Goal: Participate in discussion: Engage in conversation with other users on a specific topic

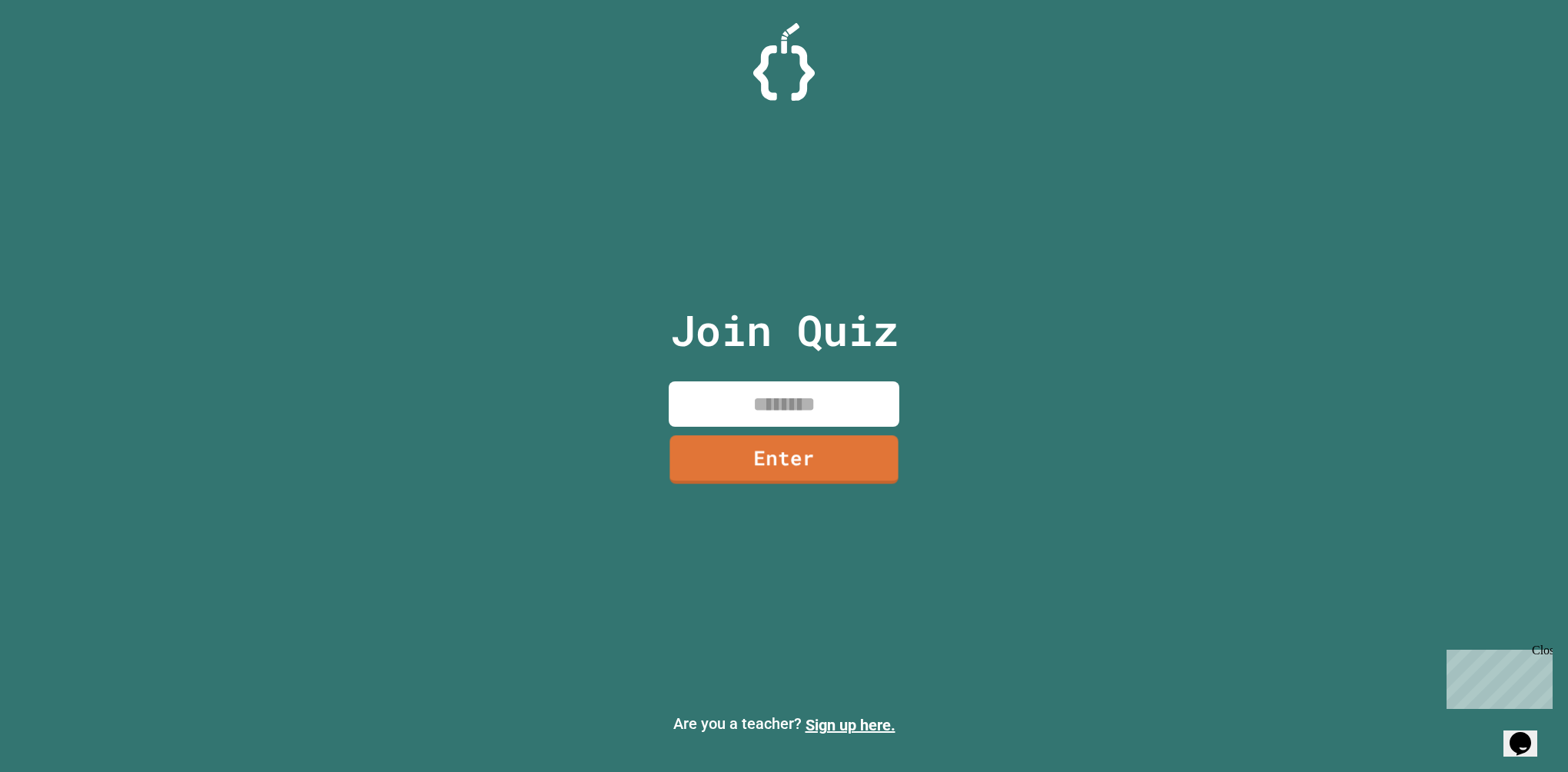
click at [789, 403] on input at bounding box center [784, 403] width 230 height 45
type input "********"
click at [819, 468] on link "Enter" at bounding box center [784, 461] width 232 height 49
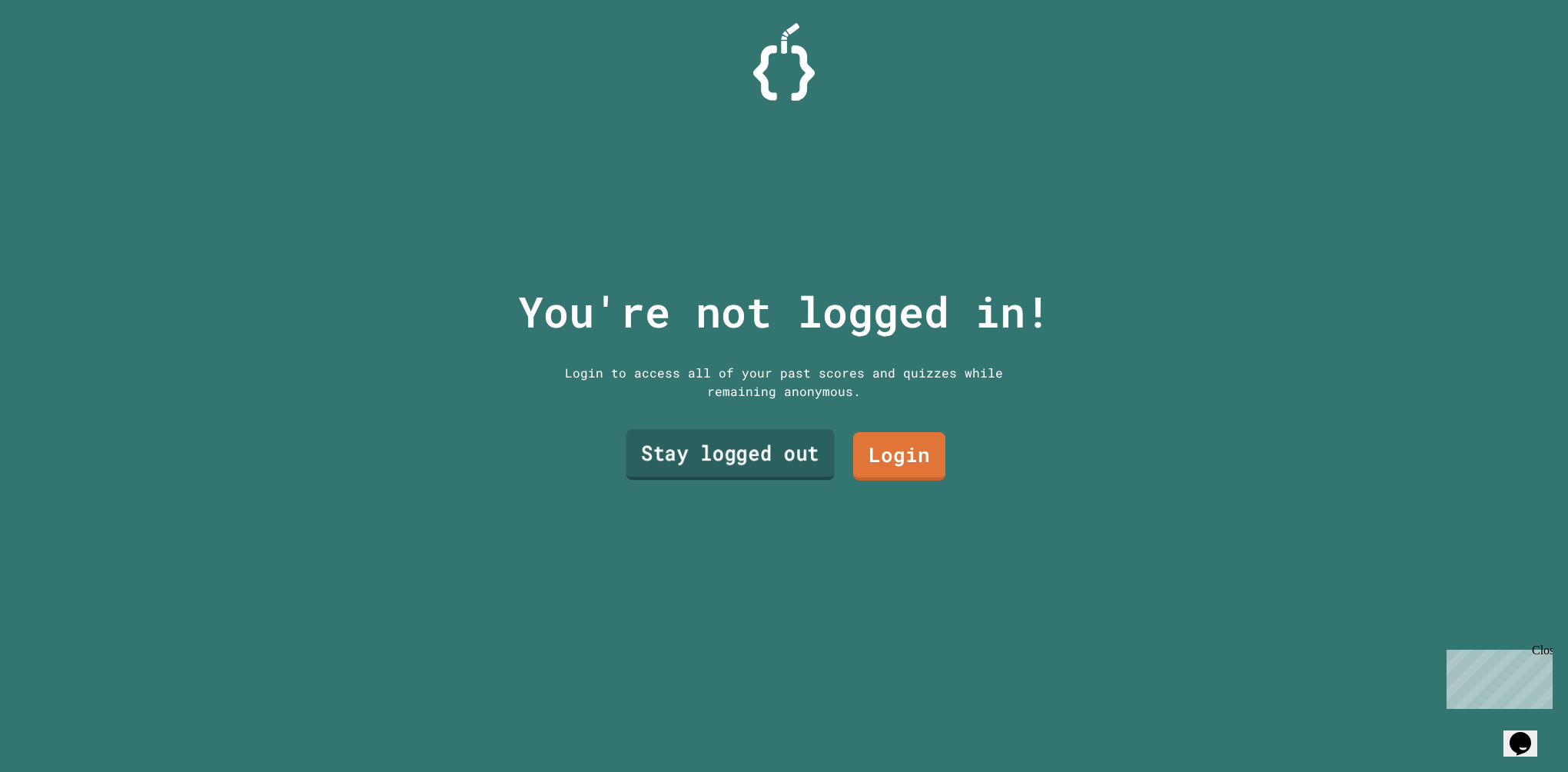
click at [805, 462] on link "Stay logged out" at bounding box center [730, 455] width 208 height 51
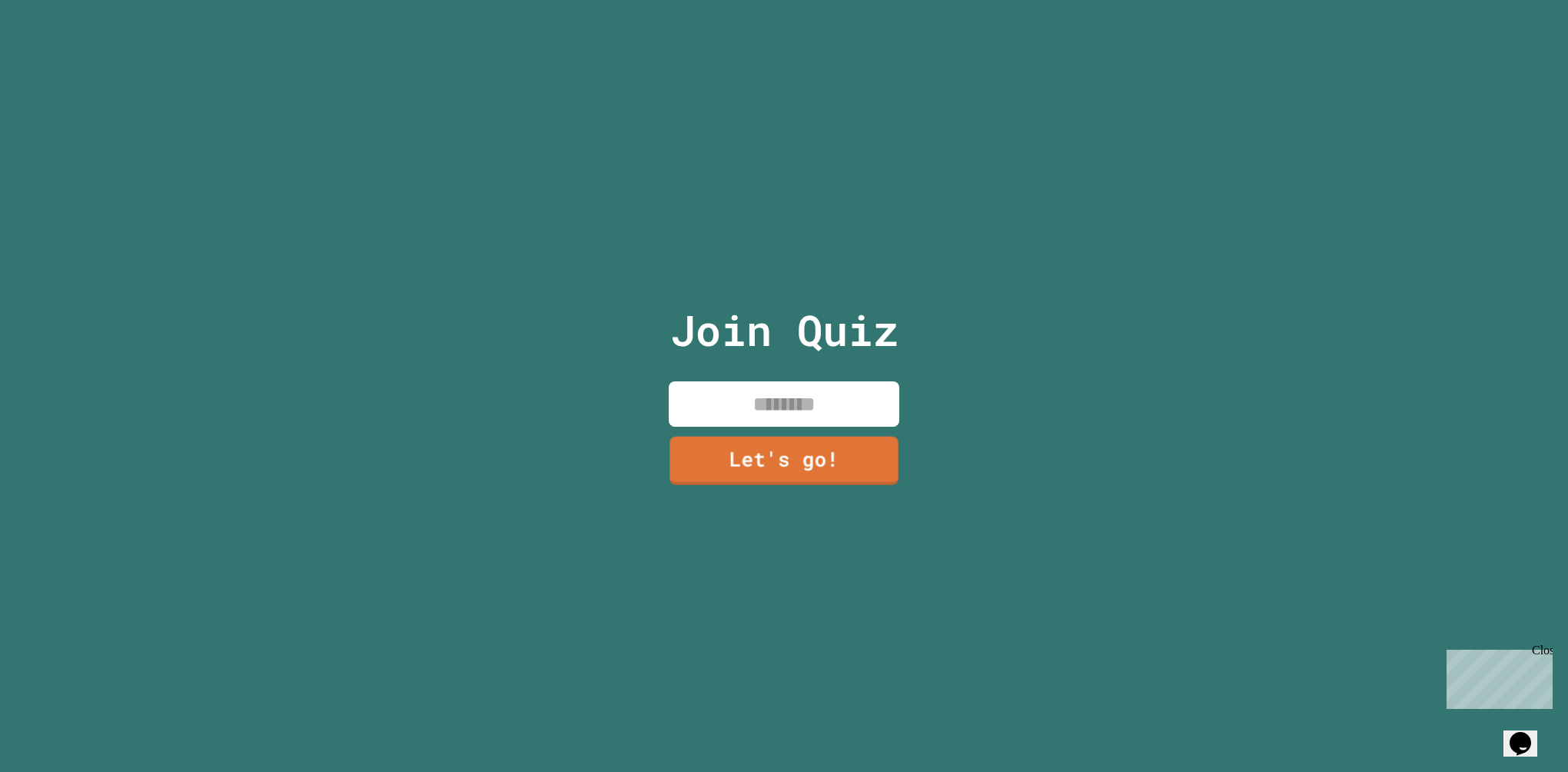
click at [820, 406] on input at bounding box center [784, 403] width 230 height 45
type input "******"
click at [817, 450] on link "Let's go!" at bounding box center [784, 460] width 233 height 51
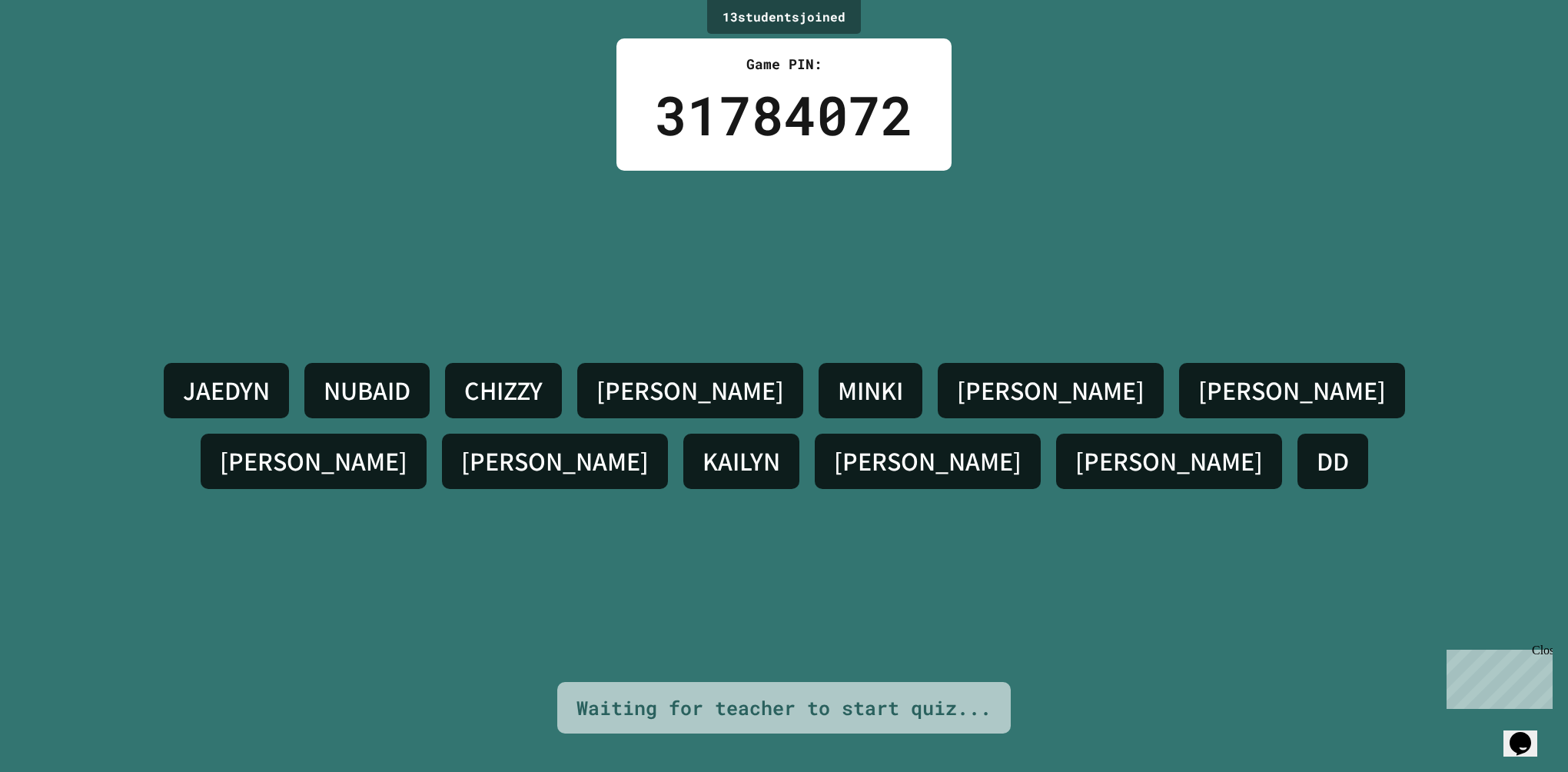
click at [646, 293] on div "JAEDYN NUBAID CHIZZY HAYDEN MINKI NOEL SHUHUL NEIL ANNA KAILYN AIDEN ANH DD" at bounding box center [784, 427] width 1491 height 512
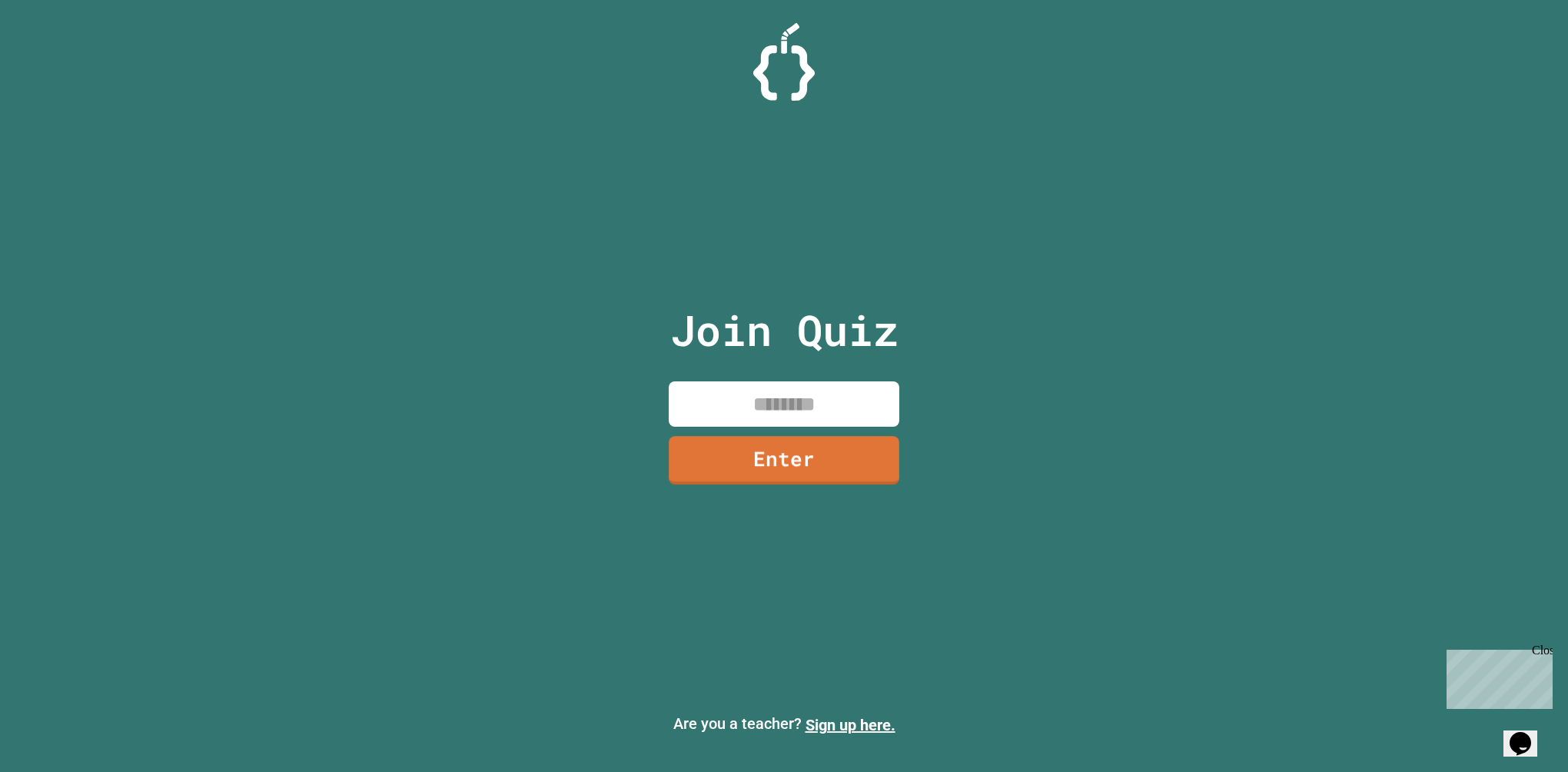
click at [784, 395] on input at bounding box center [784, 403] width 230 height 45
type input "********"
click at [717, 475] on link "Enter" at bounding box center [784, 460] width 228 height 51
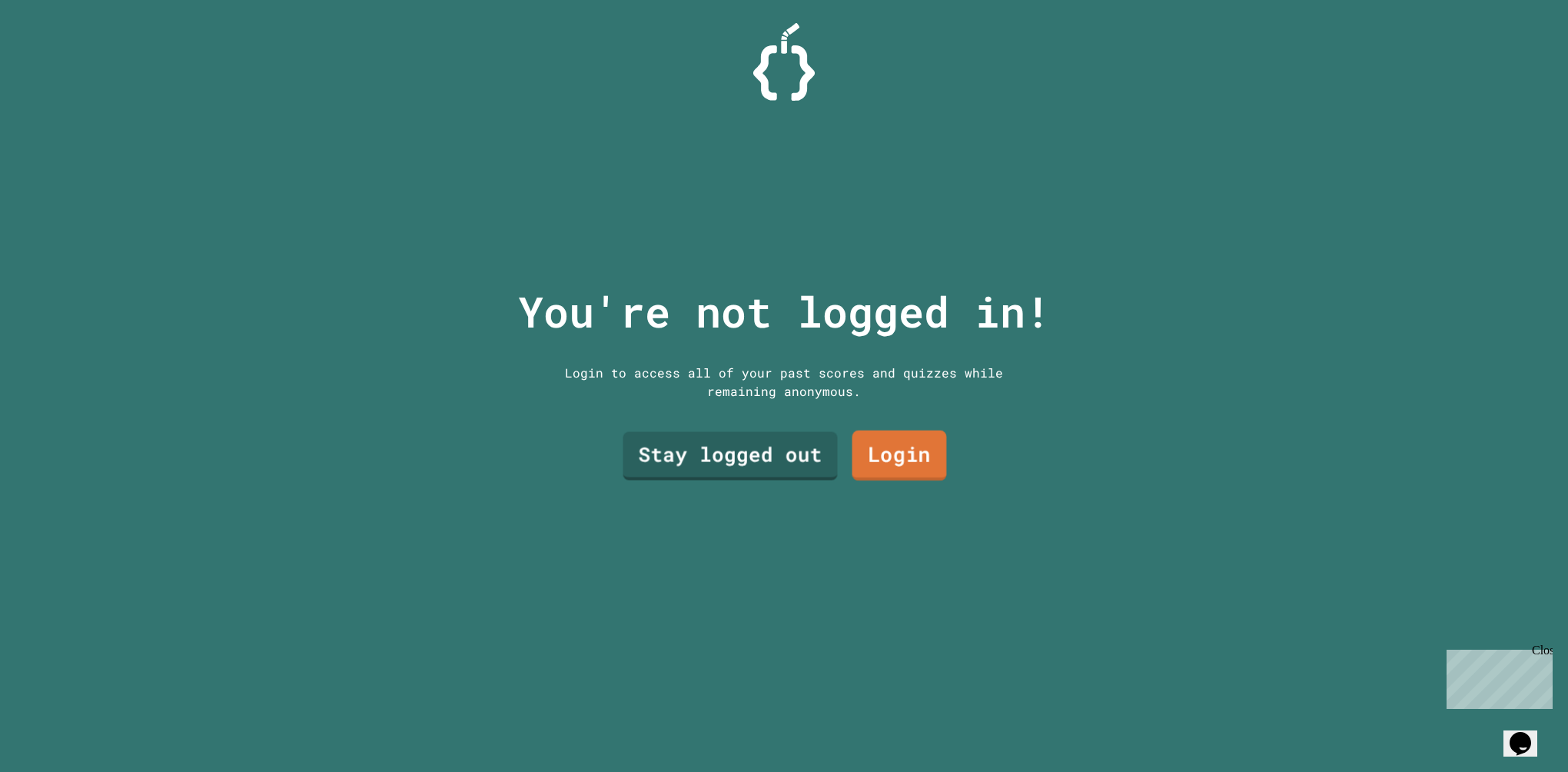
click at [829, 452] on link "Stay logged out" at bounding box center [731, 456] width 215 height 49
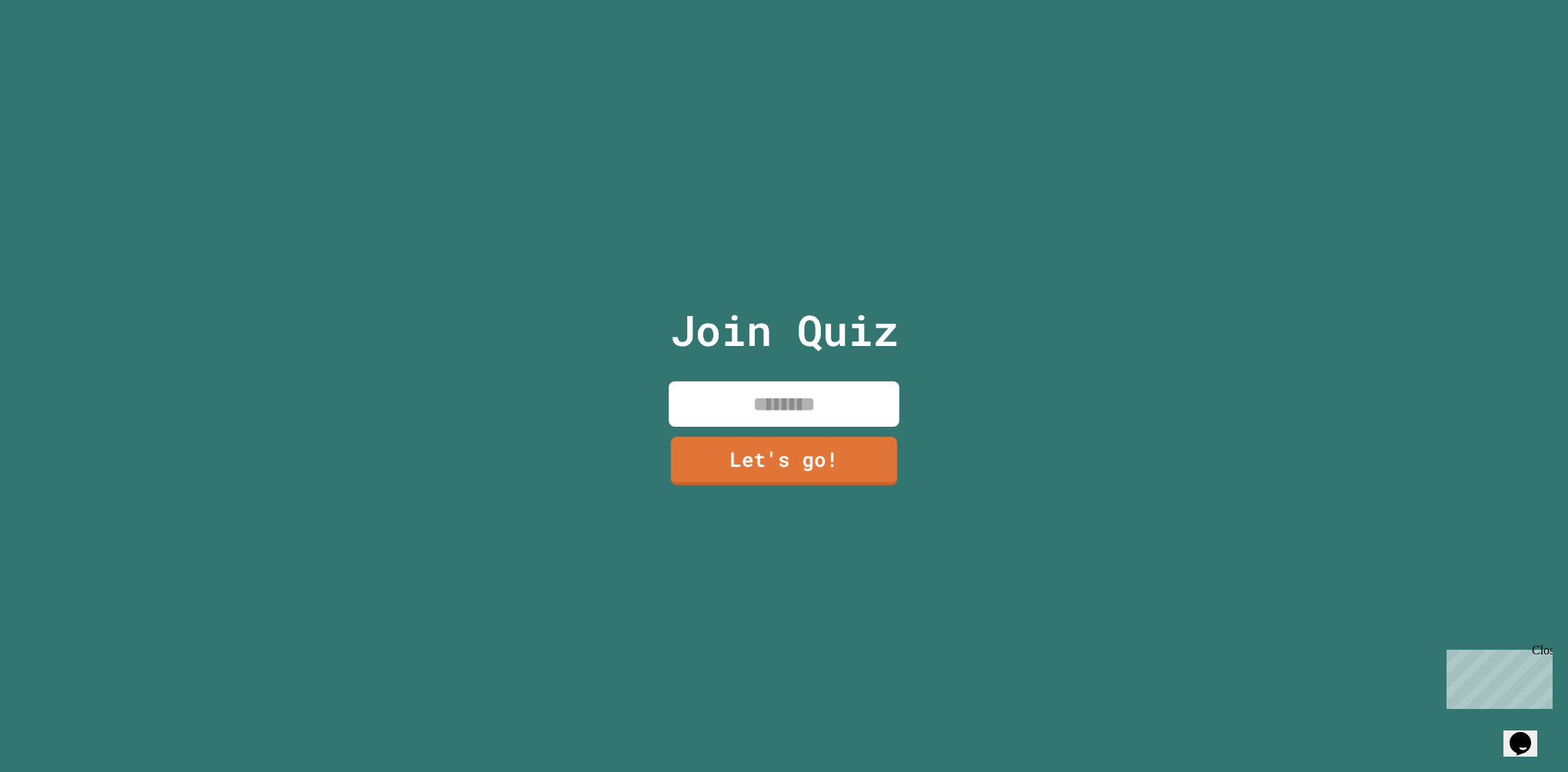
click at [805, 403] on input at bounding box center [784, 403] width 230 height 45
type input "******"
click at [841, 450] on link "Let's go!" at bounding box center [784, 459] width 212 height 51
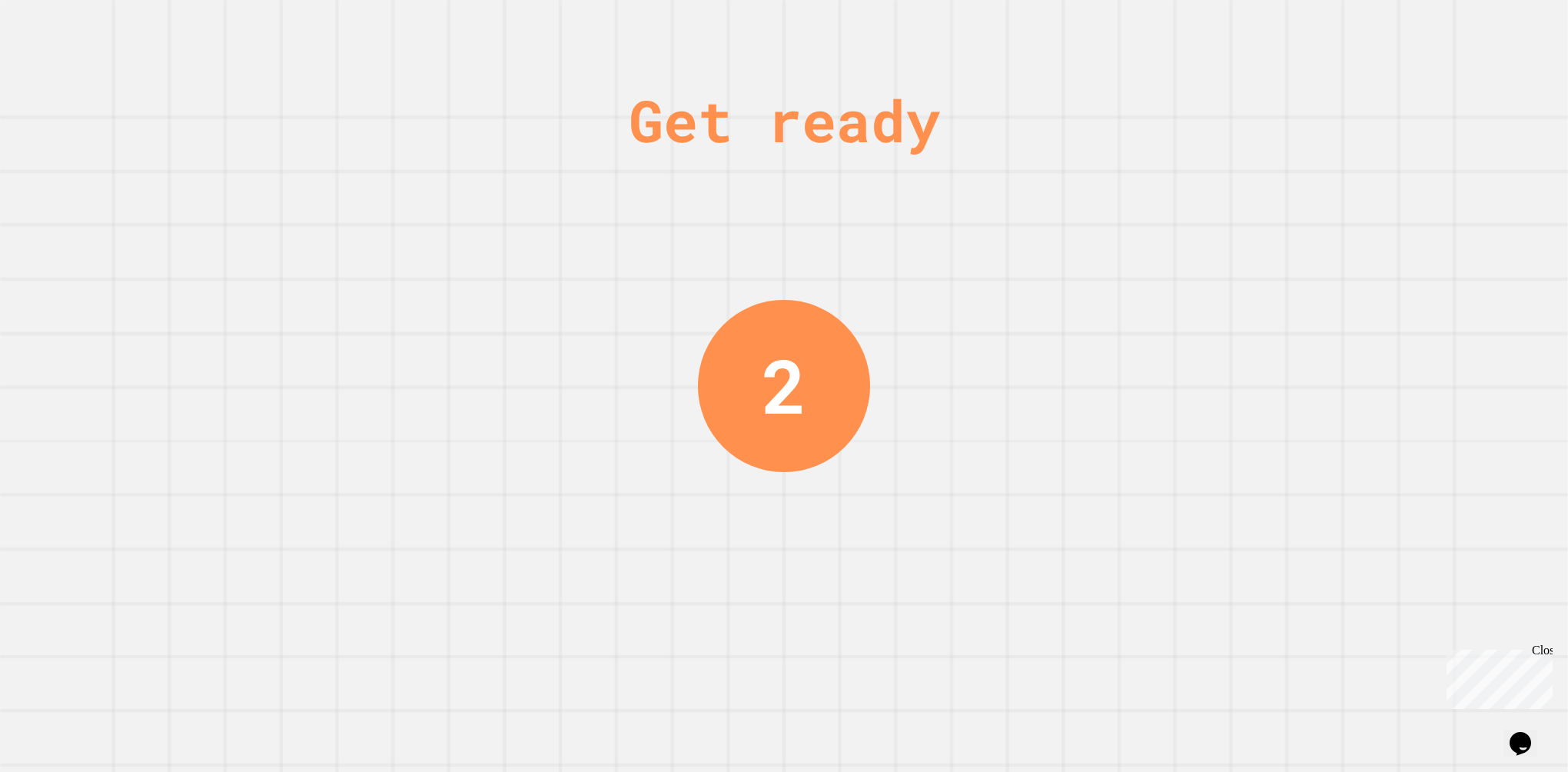
click at [1181, 584] on div "Get ready 2" at bounding box center [784, 386] width 1568 height 772
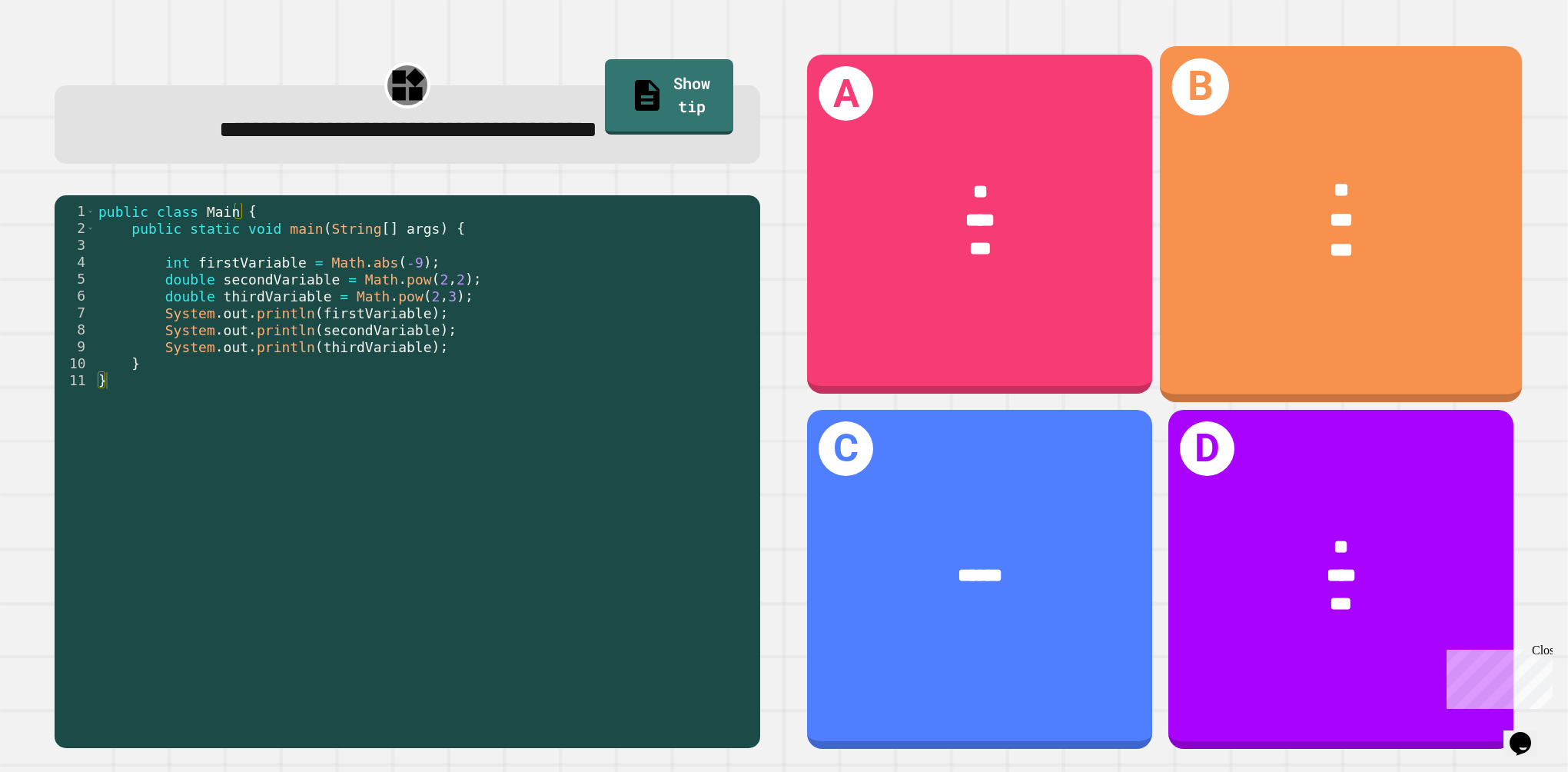
click at [1192, 324] on div "B ** *** ***" at bounding box center [1341, 223] width 362 height 356
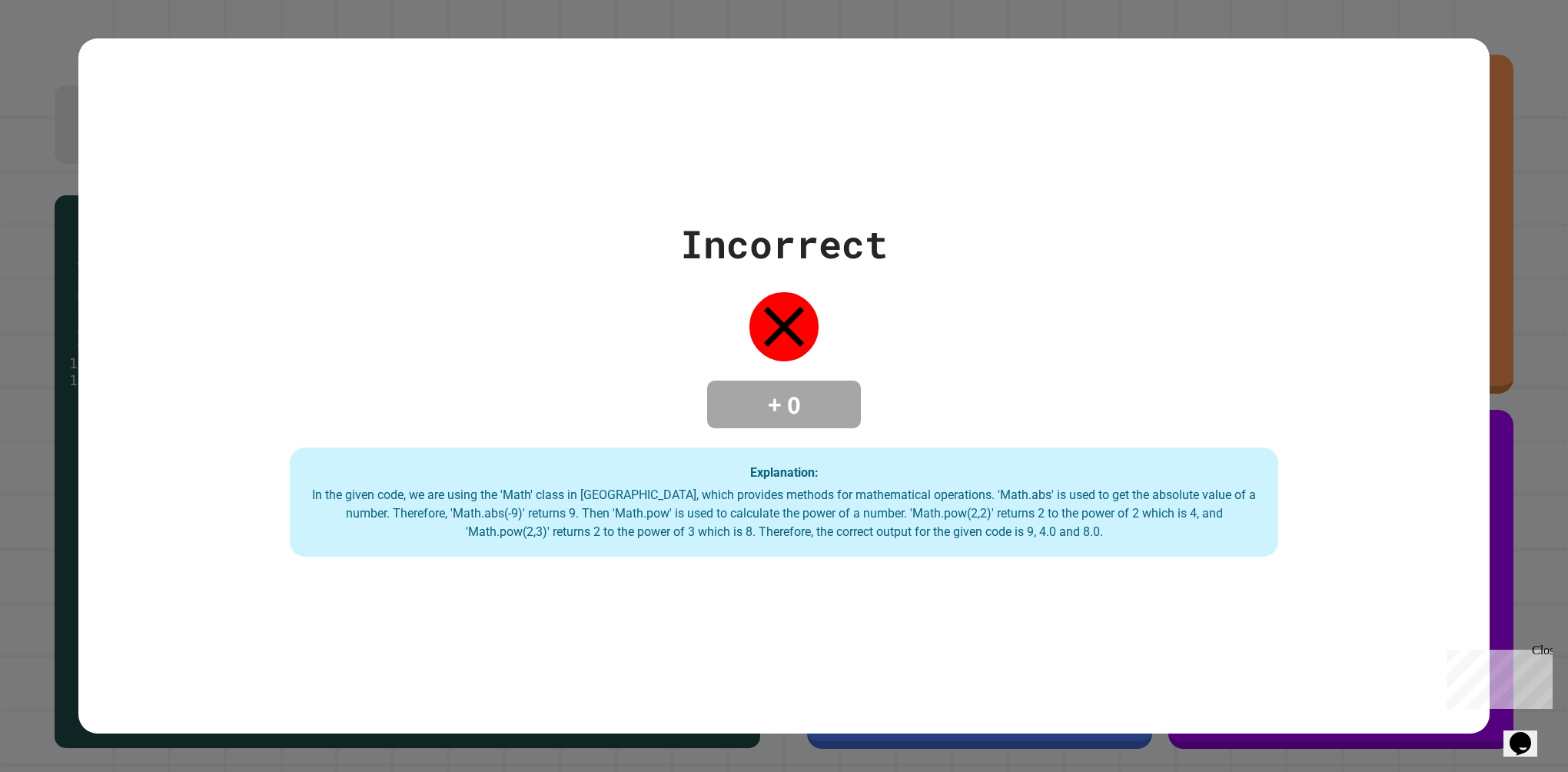
click at [1528, 604] on div "Incorrect + 0 Explanation: In the given code, we are using the 'Math' class in …" at bounding box center [784, 386] width 1568 height 772
drag, startPoint x: 1547, startPoint y: 651, endPoint x: 2988, endPoint y: 1294, distance: 1578.0
click at [1547, 651] on div "Close" at bounding box center [1542, 653] width 20 height 20
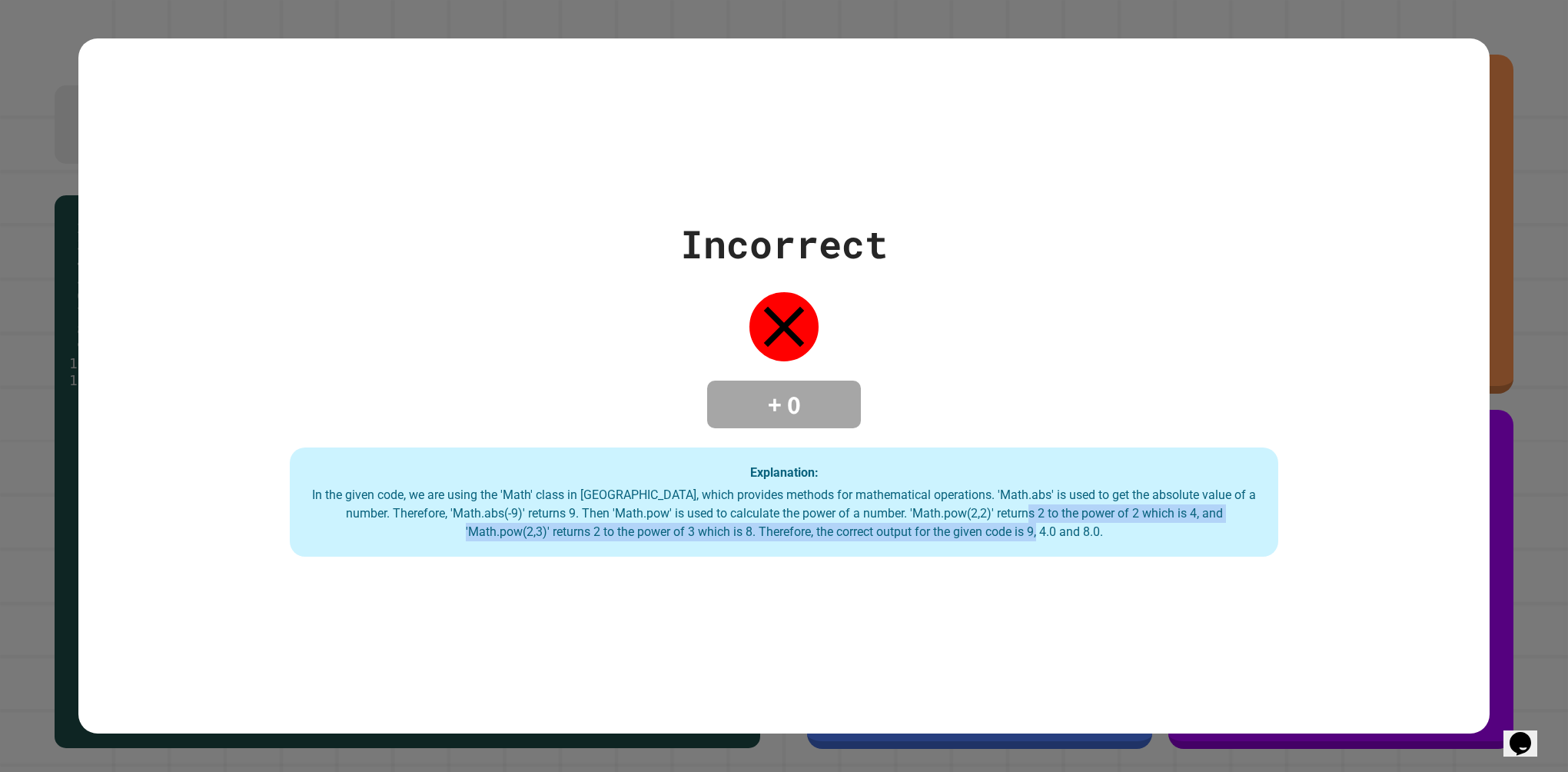
drag, startPoint x: 1026, startPoint y: 514, endPoint x: 1121, endPoint y: 525, distance: 95.6
click at [1121, 525] on div "In the given code, we are using the 'Math' class in [GEOGRAPHIC_DATA], which pr…" at bounding box center [784, 514] width 958 height 55
drag, startPoint x: 1121, startPoint y: 525, endPoint x: 1013, endPoint y: 537, distance: 108.7
click at [1013, 537] on div "Explanation: In the given code, we are using the 'Math' class in [GEOGRAPHIC_DA…" at bounding box center [784, 502] width 988 height 109
click at [750, 465] on strong "Explanation:" at bounding box center [784, 472] width 68 height 15
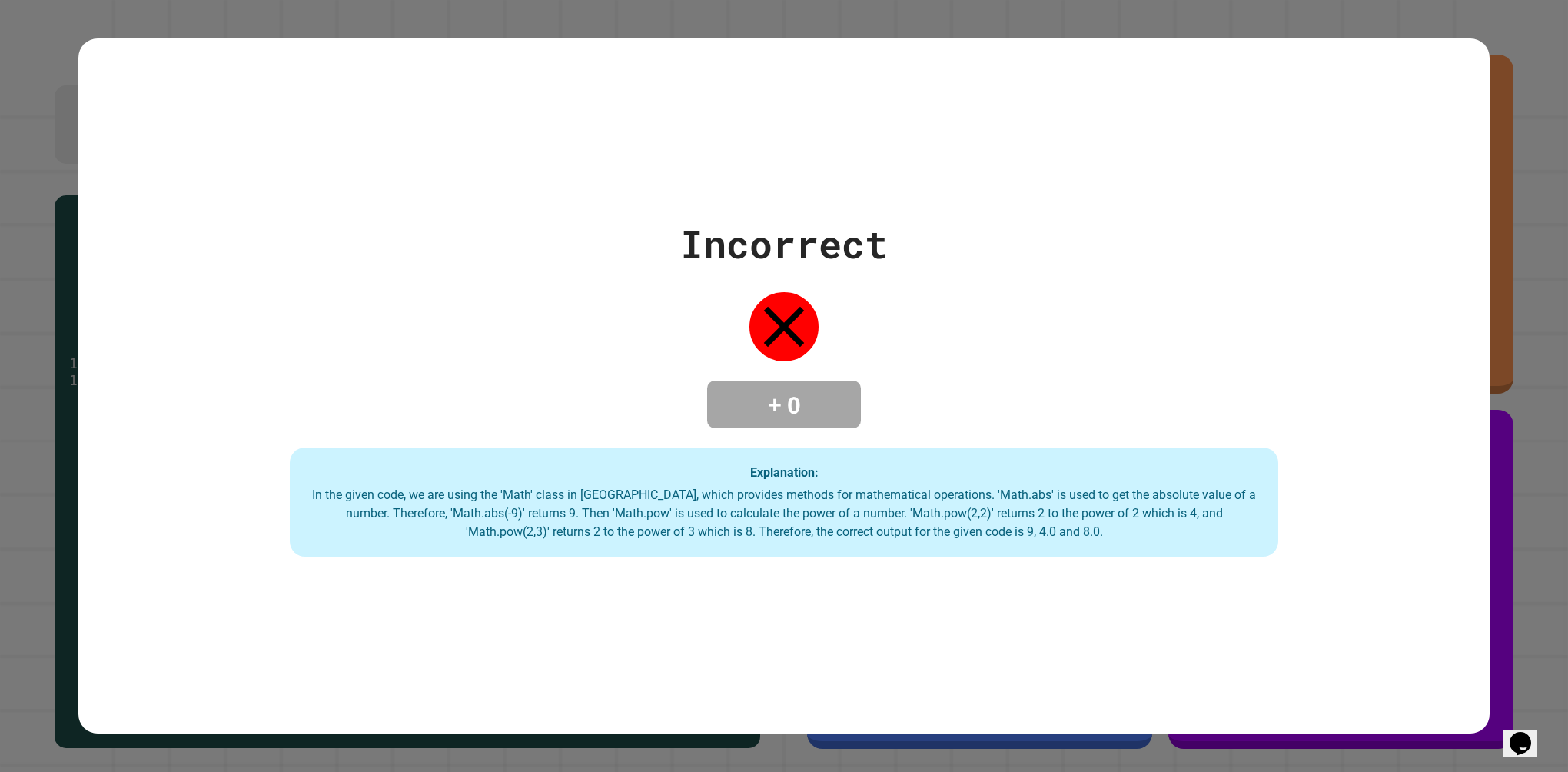
click at [67, 484] on div "Incorrect + 0 Explanation: In the given code, we are using the 'Math' class in …" at bounding box center [784, 386] width 1568 height 772
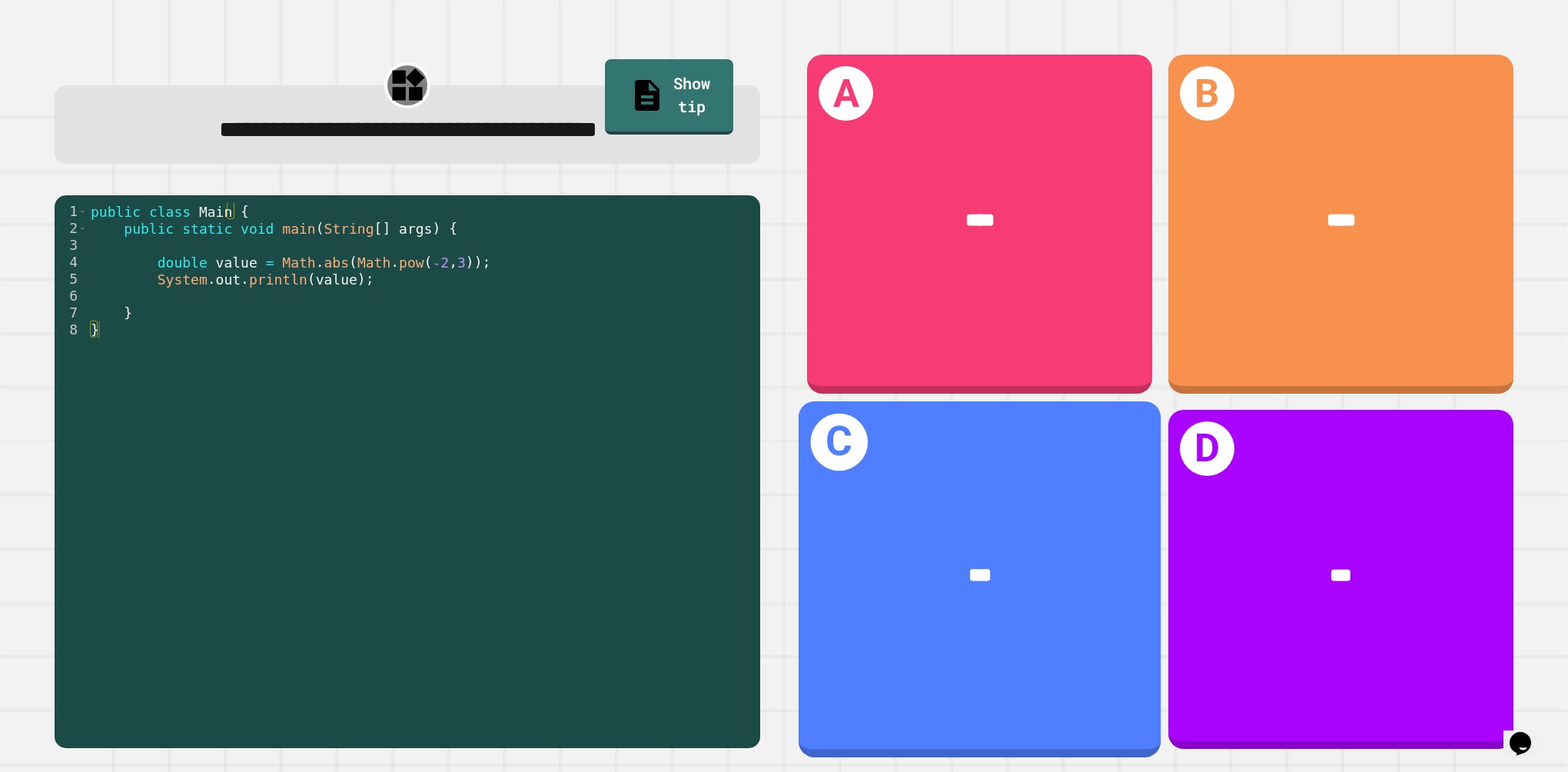
click at [977, 534] on div "***" at bounding box center [980, 575] width 362 height 109
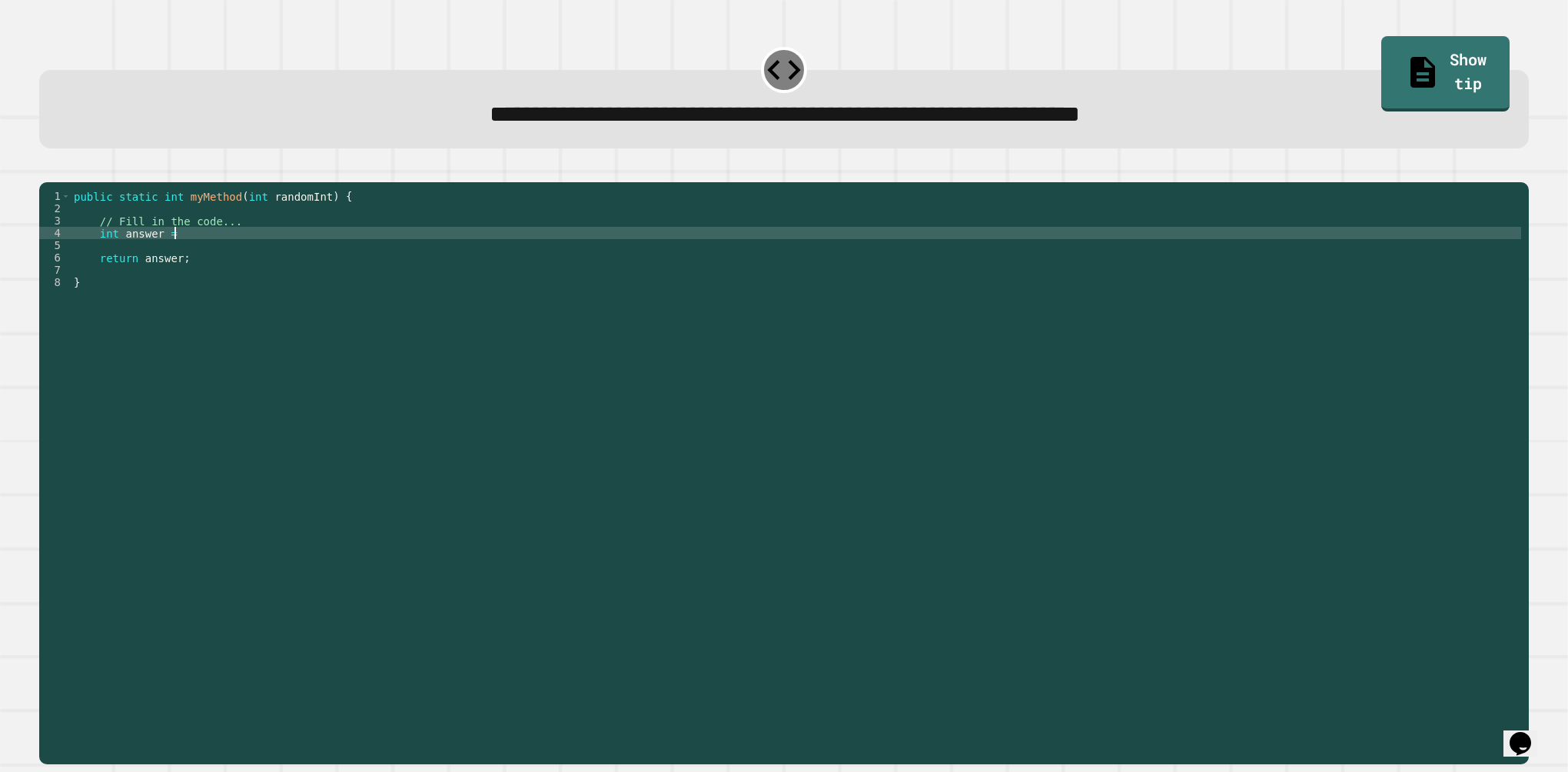
click at [371, 260] on div "public static int myMethod ( int randomInt ) { // Fill in the code... int answe…" at bounding box center [796, 455] width 1450 height 529
click at [47, 170] on icon "button" at bounding box center [47, 170] width 0 height 0
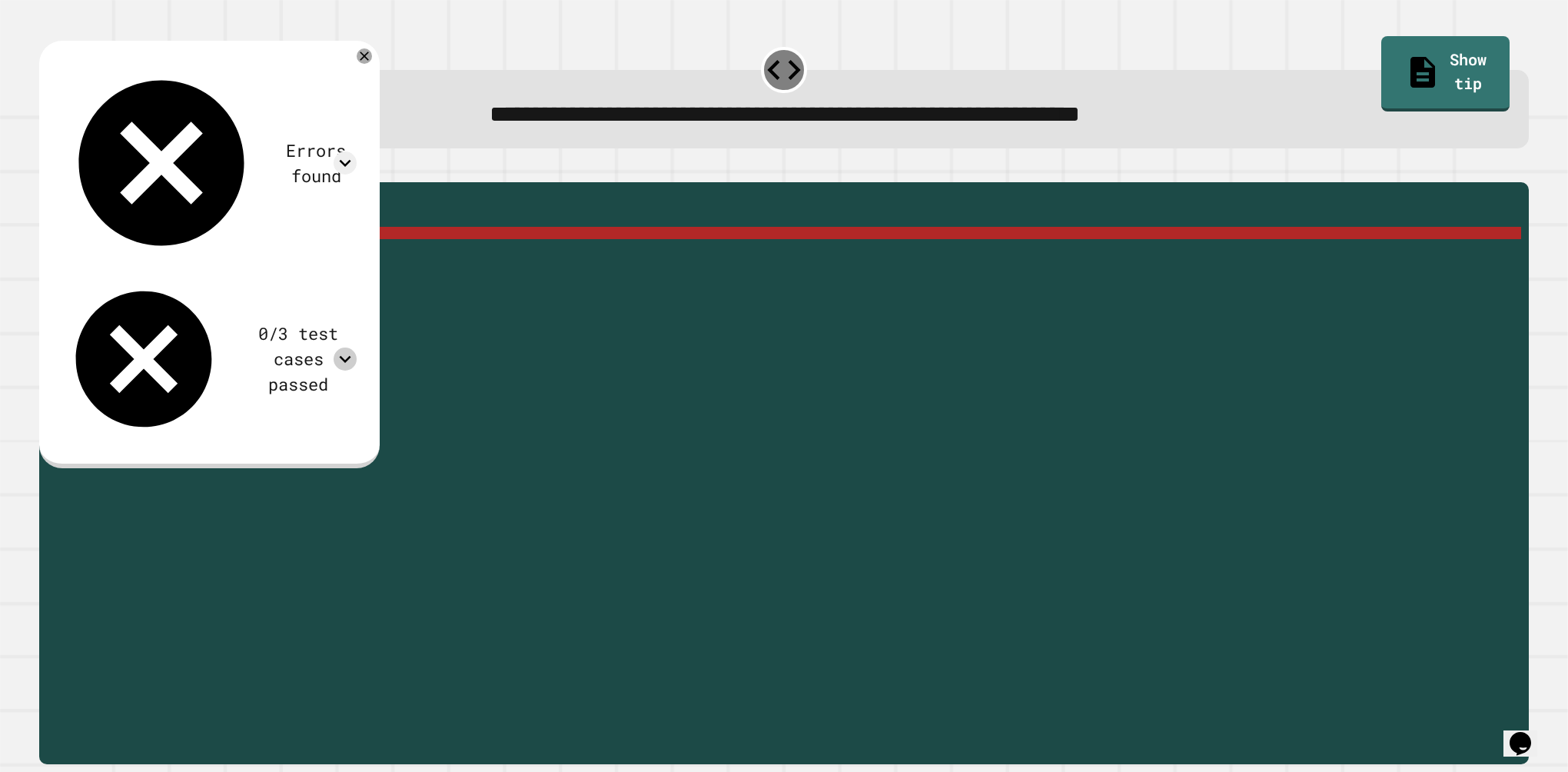
click at [356, 348] on icon at bounding box center [344, 359] width 23 height 23
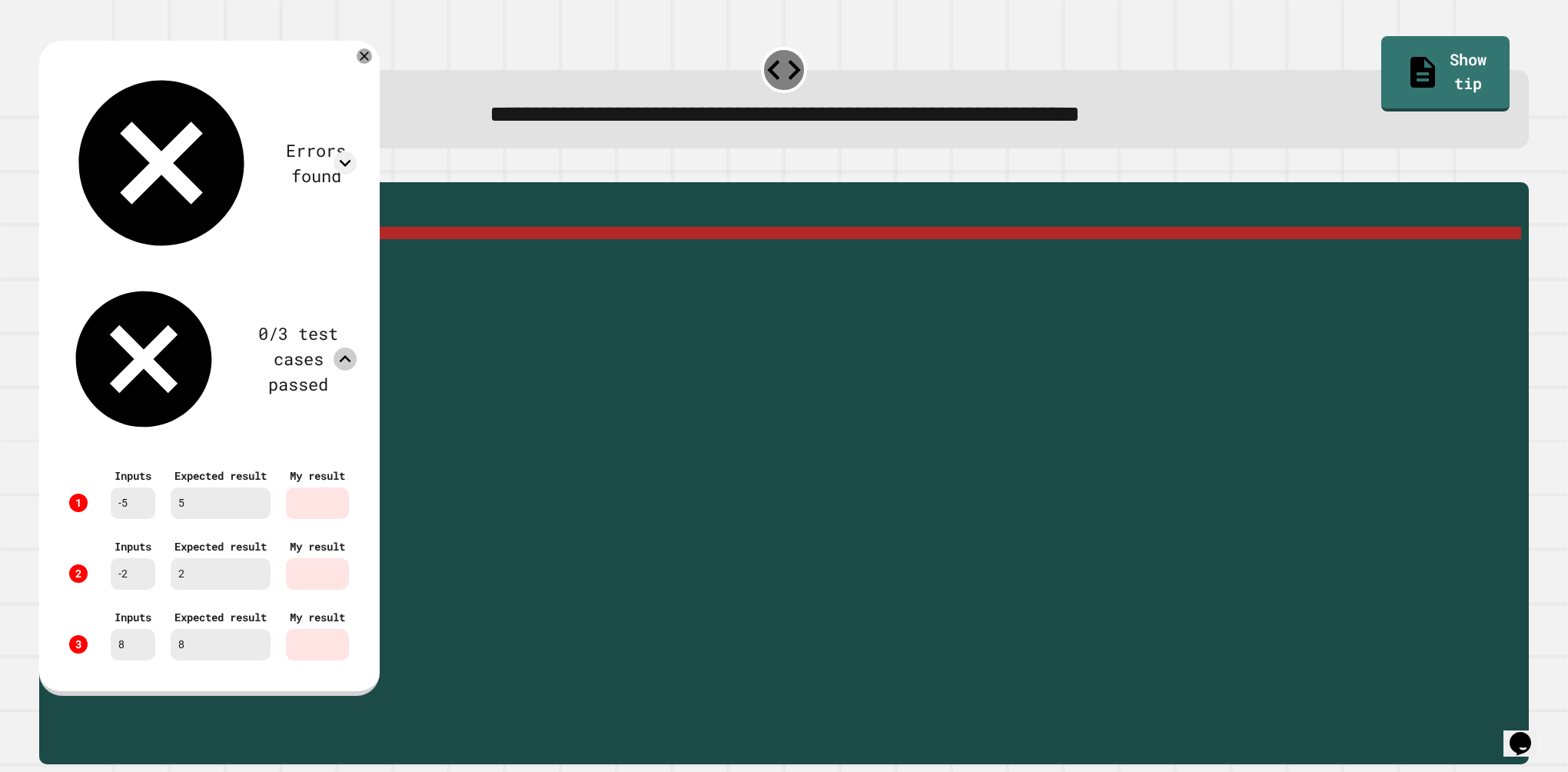
scroll to position [32, 0]
click at [364, 71] on div "Errors found /Main.java:4: error: ';' expected int answer = Math.abs(randomInt)…" at bounding box center [209, 366] width 310 height 620
click at [373, 59] on icon at bounding box center [365, 56] width 19 height 19
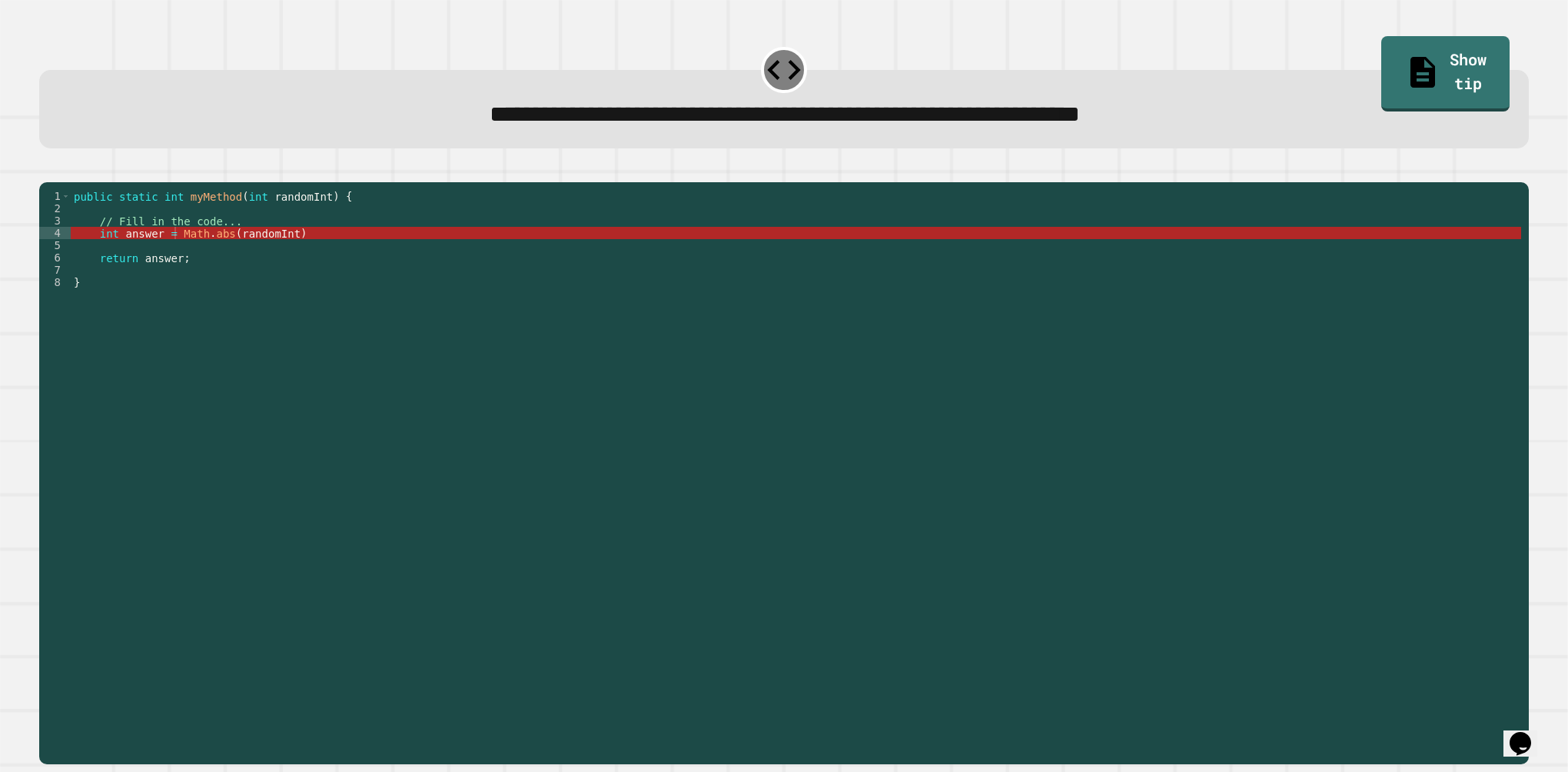
click at [210, 255] on div "public static int myMethod ( int randomInt ) { // Fill in the code... int answe…" at bounding box center [796, 455] width 1450 height 529
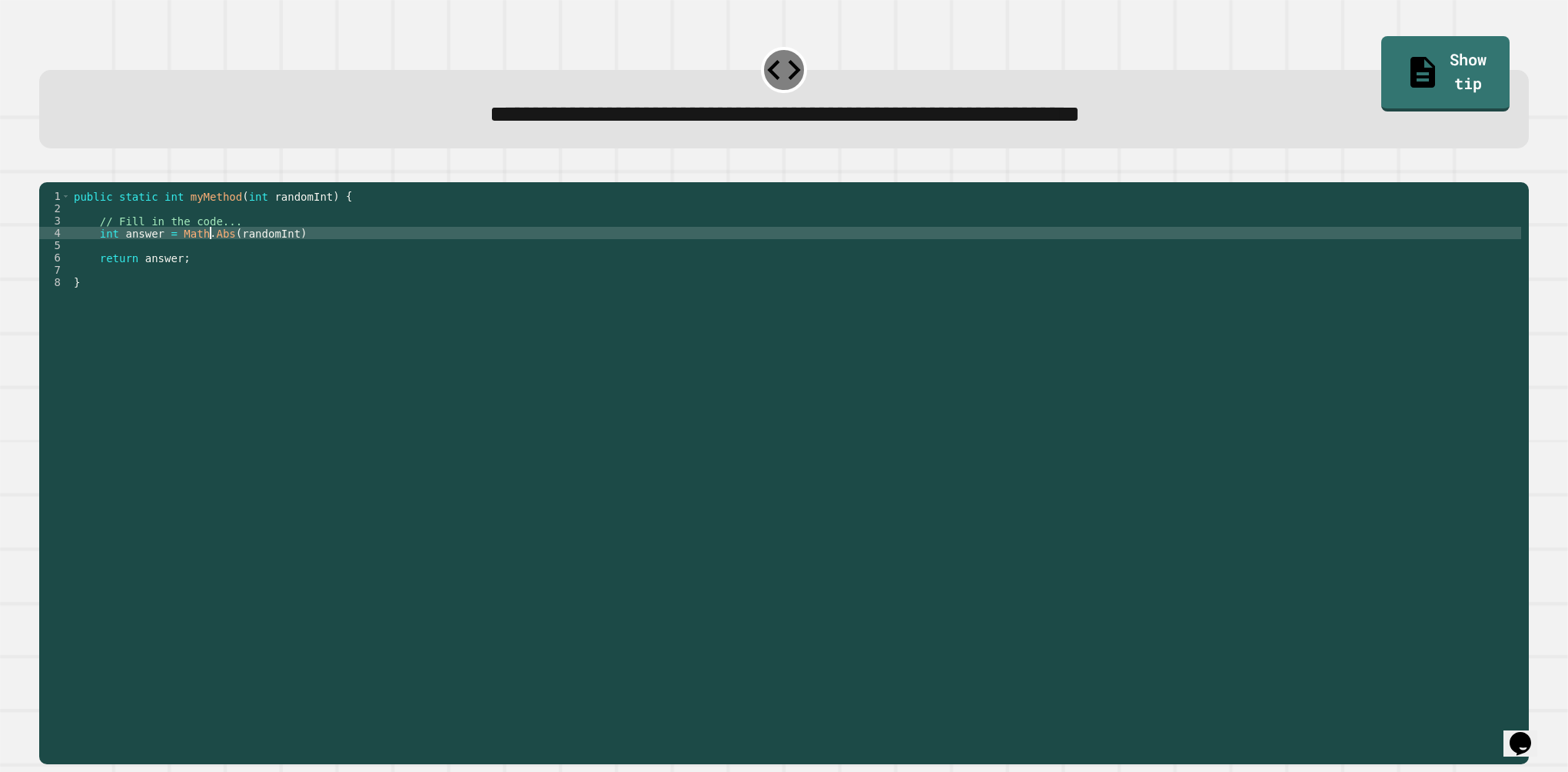
click at [47, 170] on button "button" at bounding box center [47, 170] width 0 height 0
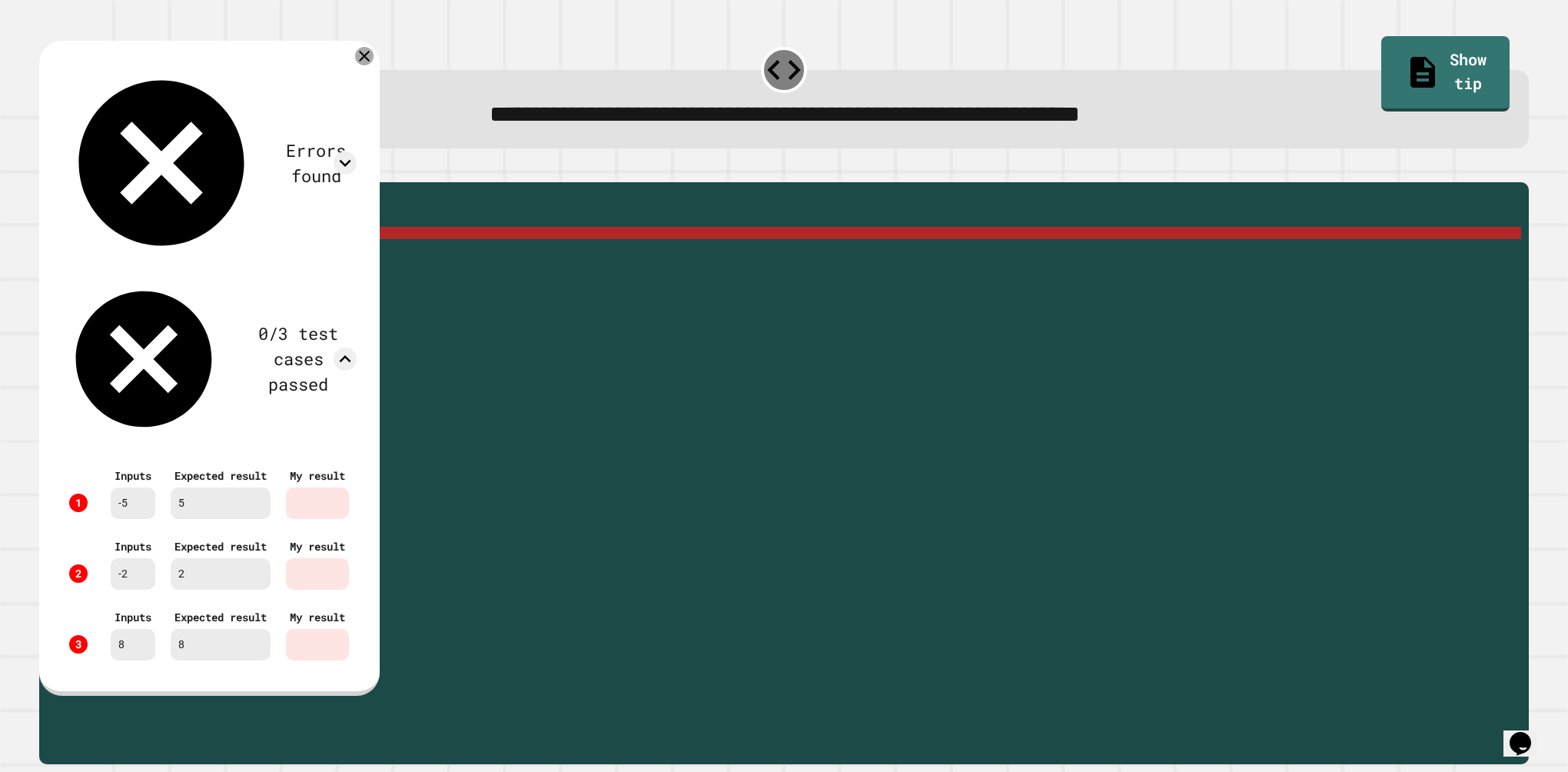
click at [370, 61] on icon at bounding box center [364, 56] width 11 height 11
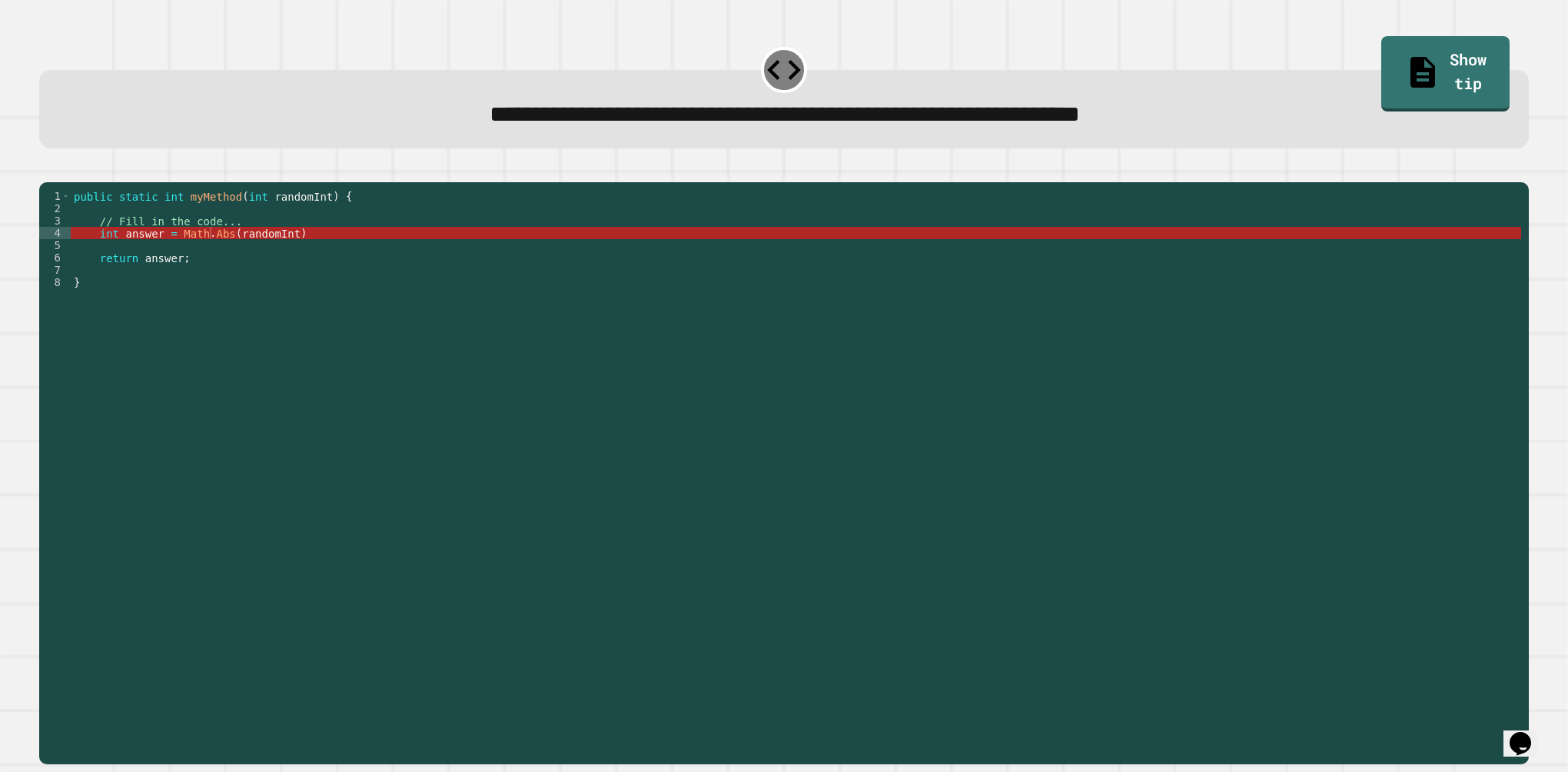
click at [300, 254] on div "public static int myMethod ( int randomInt ) { // Fill in the code... int answe…" at bounding box center [796, 455] width 1450 height 529
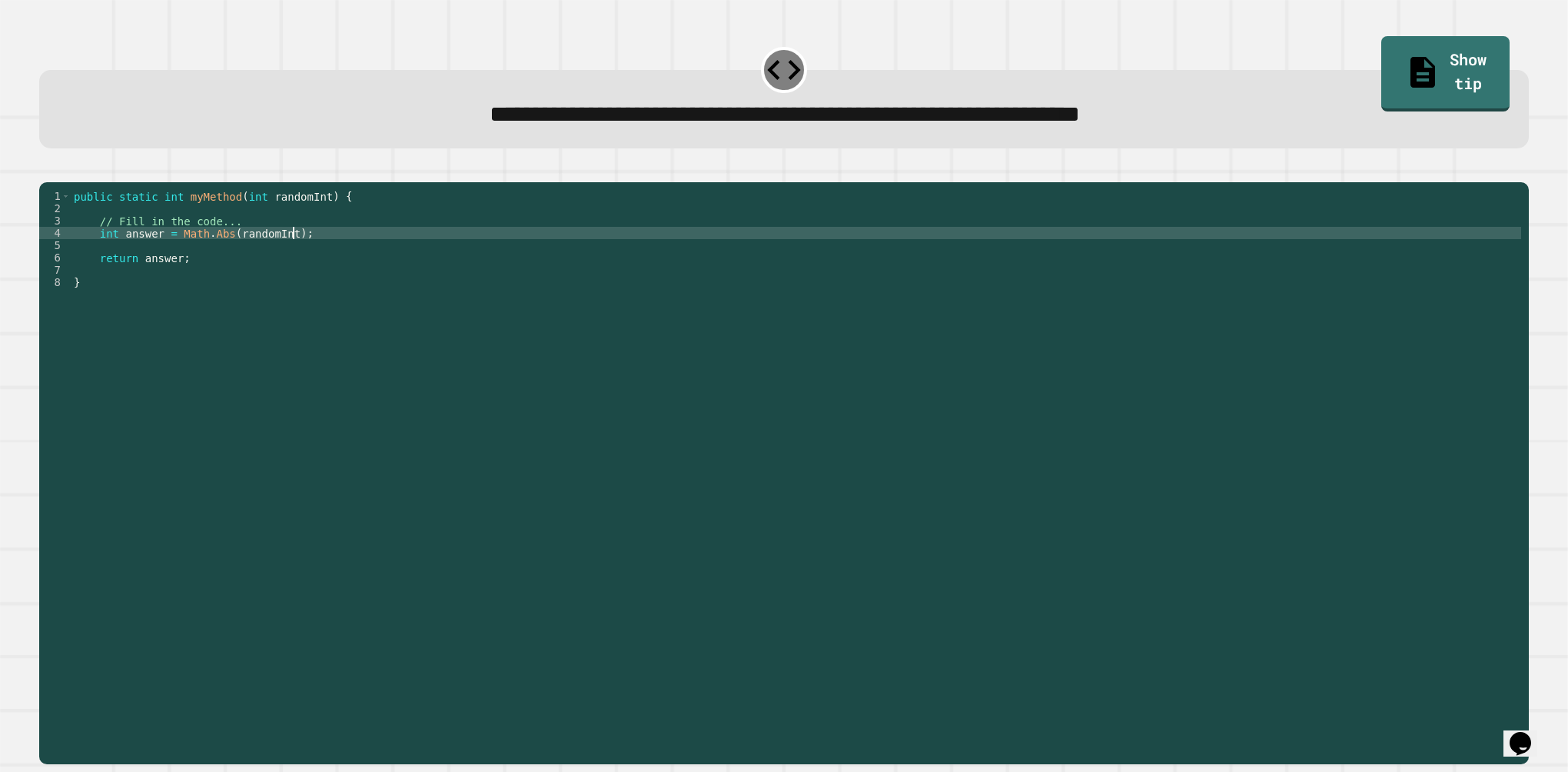
scroll to position [0, 14]
click at [209, 259] on div "public static int myMethod ( int randomInt ) { // Fill in the code... int answe…" at bounding box center [796, 455] width 1450 height 529
type textarea "**********"
click at [47, 170] on button "button" at bounding box center [47, 170] width 0 height 0
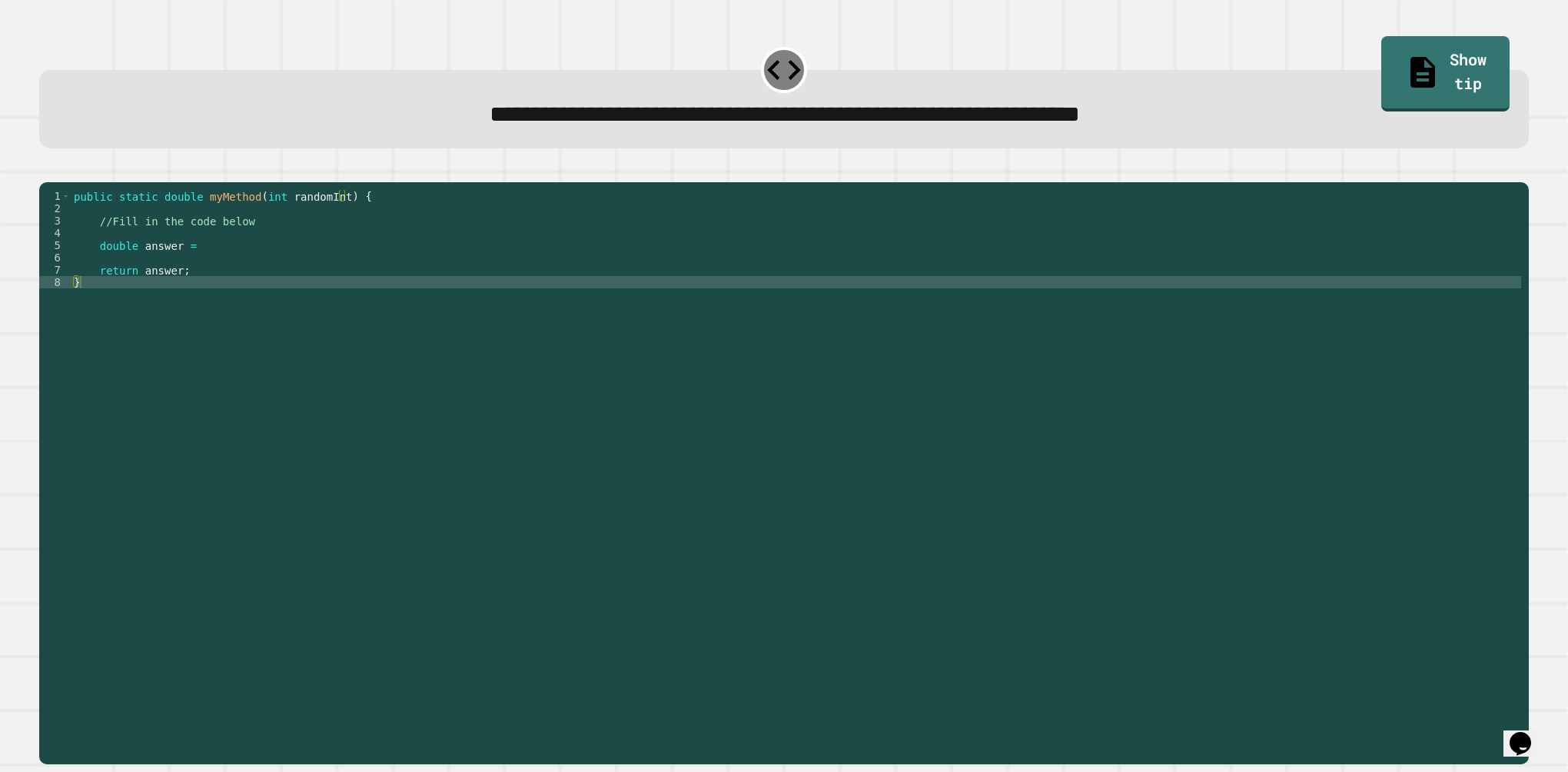
click at [318, 264] on div "public static double myMethod ( int randomInt ) { //Fill in the code below doub…" at bounding box center [796, 455] width 1450 height 529
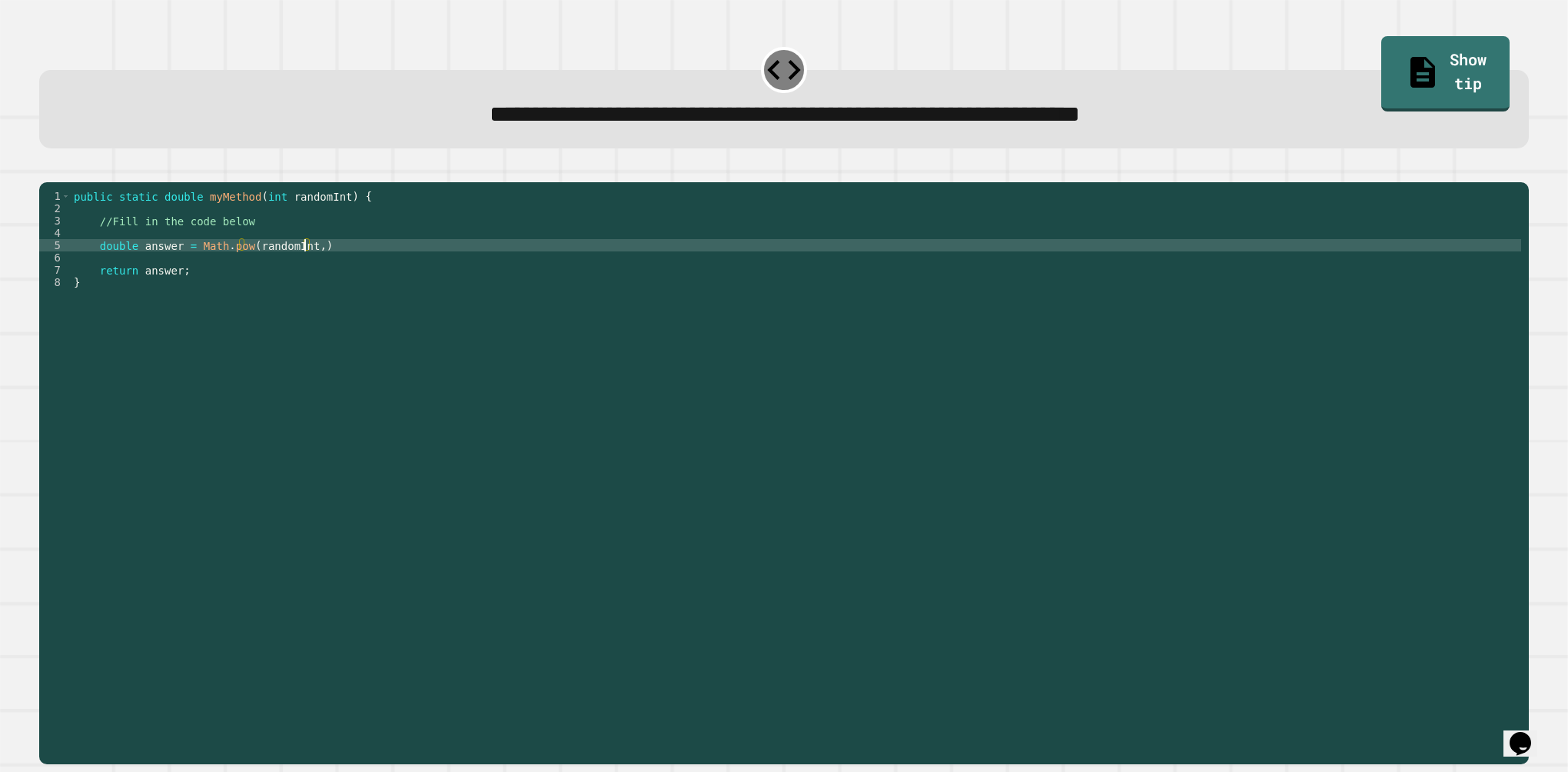
scroll to position [0, 15]
click at [408, 270] on div "public static double myMethod ( int randomInt ) { //Fill in the code below doub…" at bounding box center [796, 455] width 1450 height 529
type textarea "**********"
click at [47, 170] on icon "button" at bounding box center [47, 170] width 0 height 0
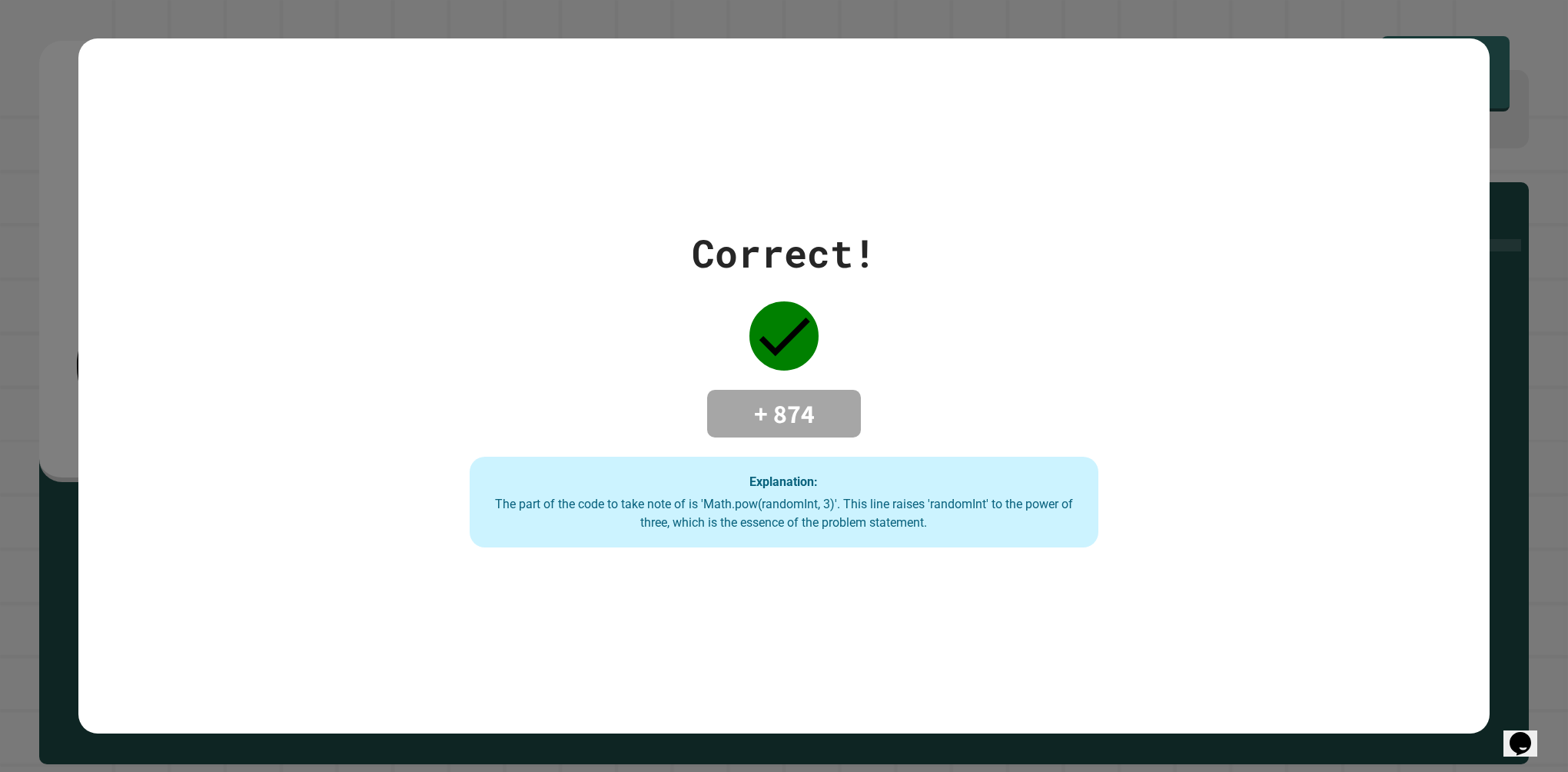
drag, startPoint x: 1500, startPoint y: 326, endPoint x: 1496, endPoint y: 336, distance: 10.8
click at [1500, 327] on div "Correct! + 874 Explanation: The part of the code to take note of is 'Math.pow(r…" at bounding box center [784, 386] width 1568 height 772
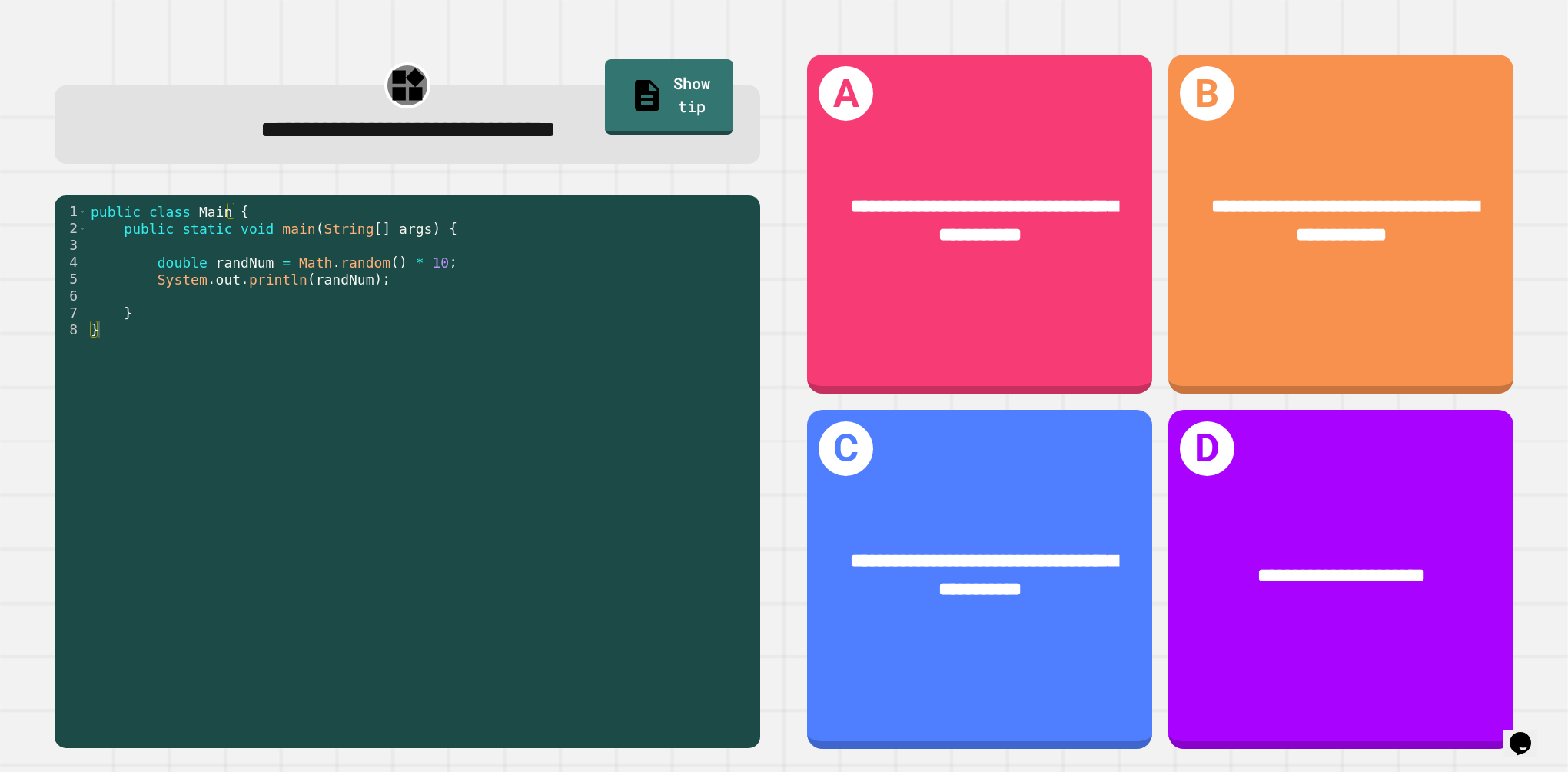
click at [1409, 25] on div "**********" at bounding box center [784, 386] width 1568 height 772
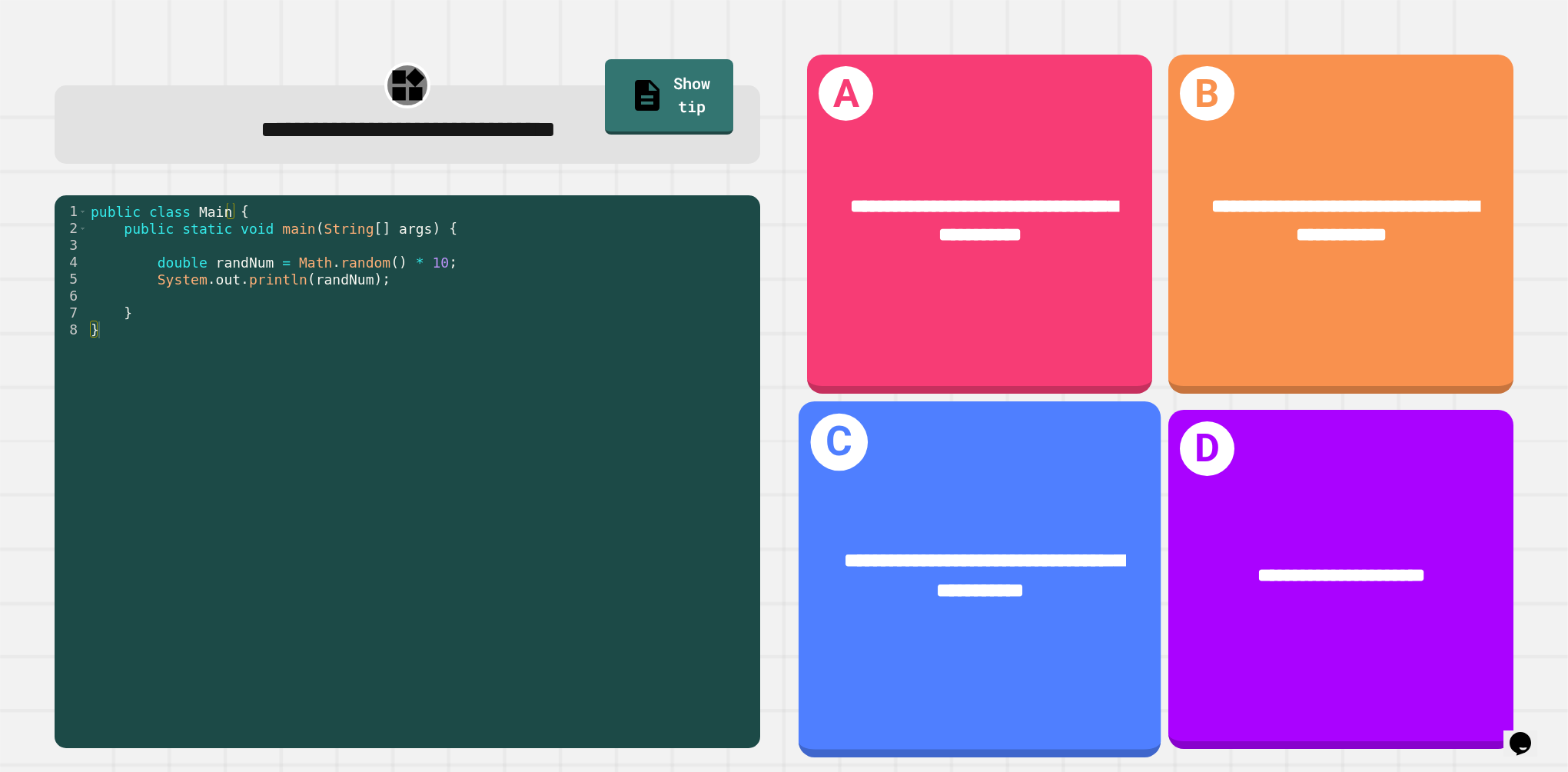
click at [1054, 550] on span "**********" at bounding box center [984, 575] width 281 height 49
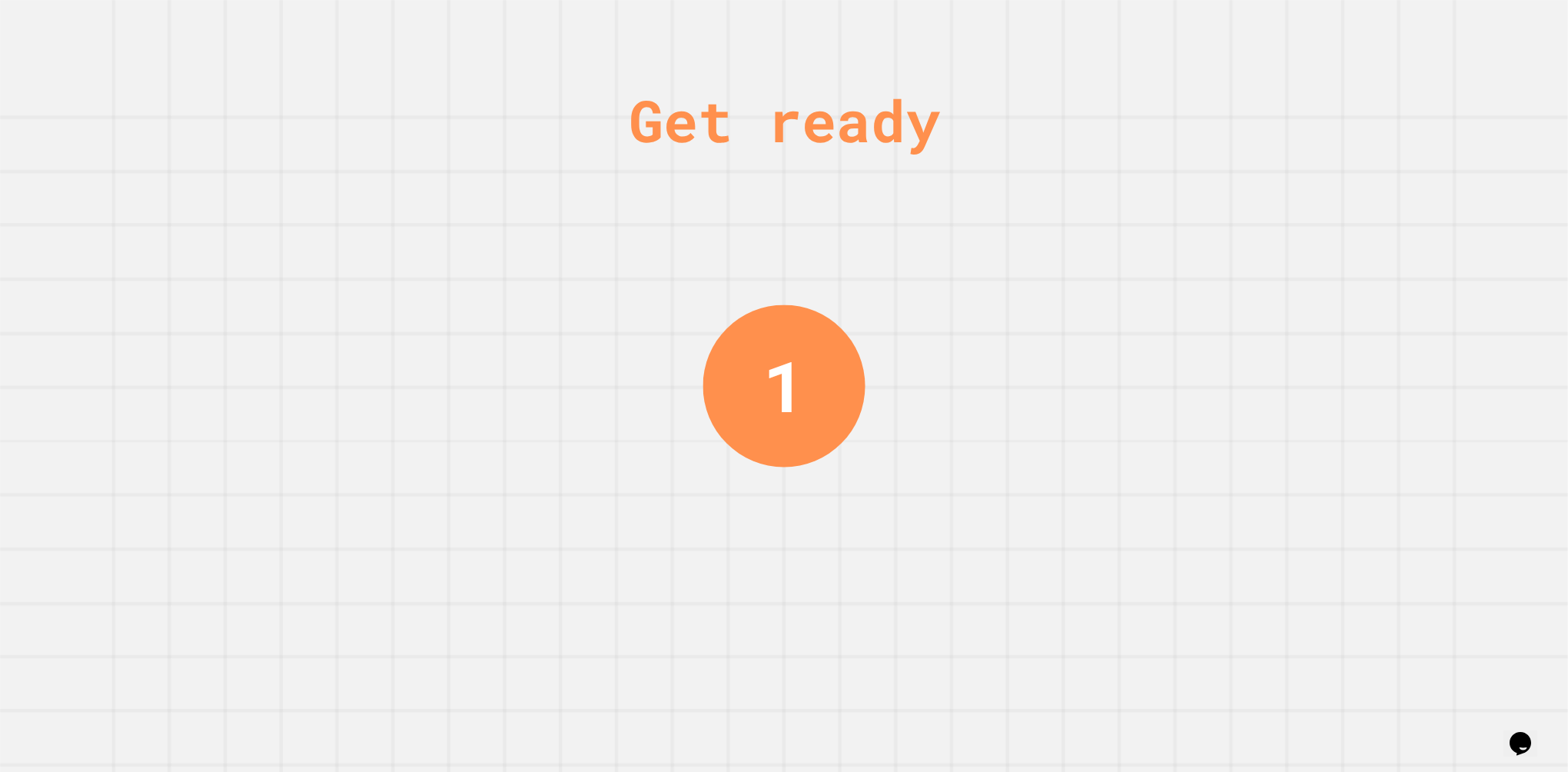
click at [1357, 378] on div "Get ready 1" at bounding box center [784, 386] width 1568 height 772
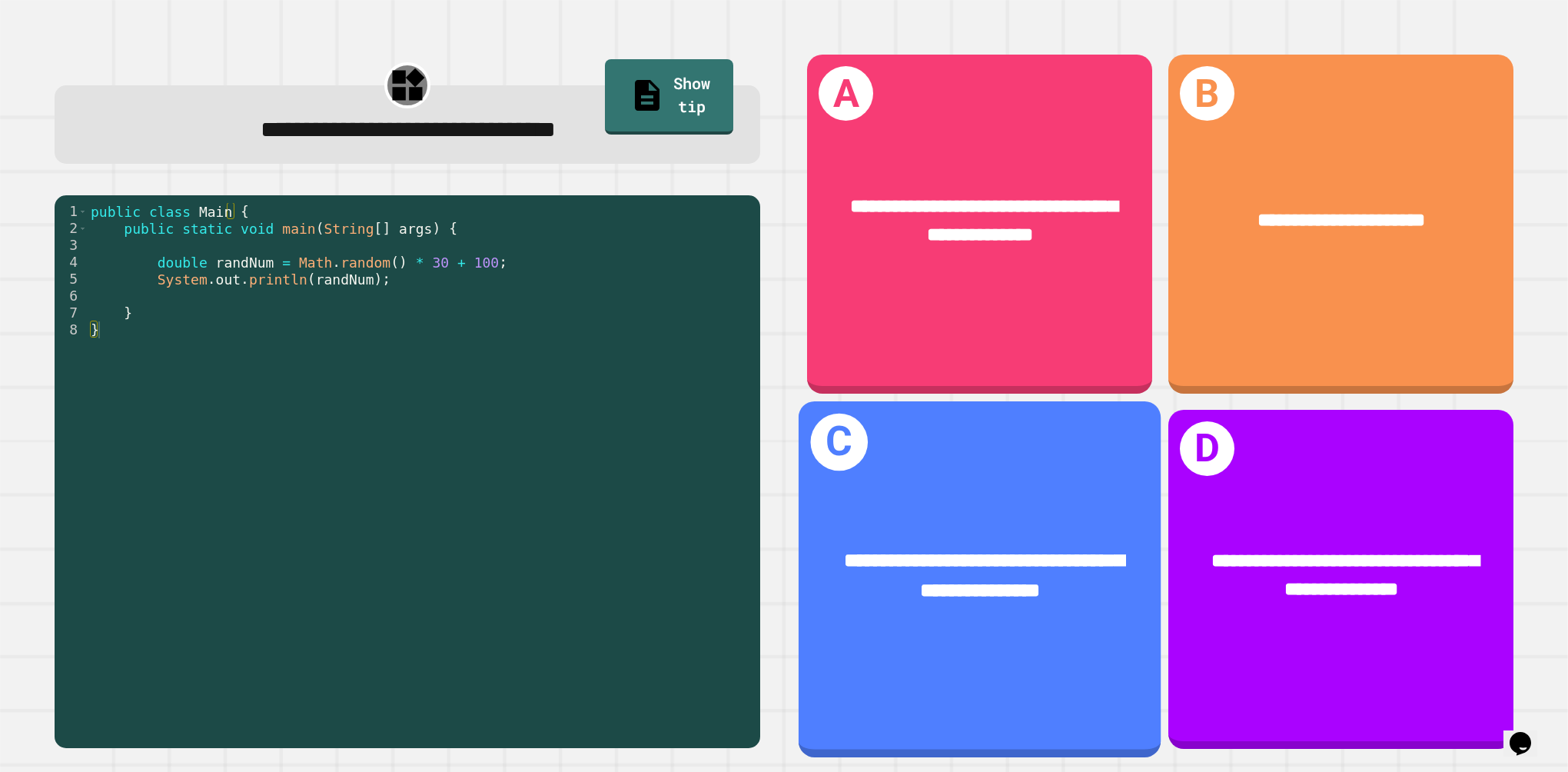
click at [1036, 611] on div "**********" at bounding box center [980, 574] width 362 height 139
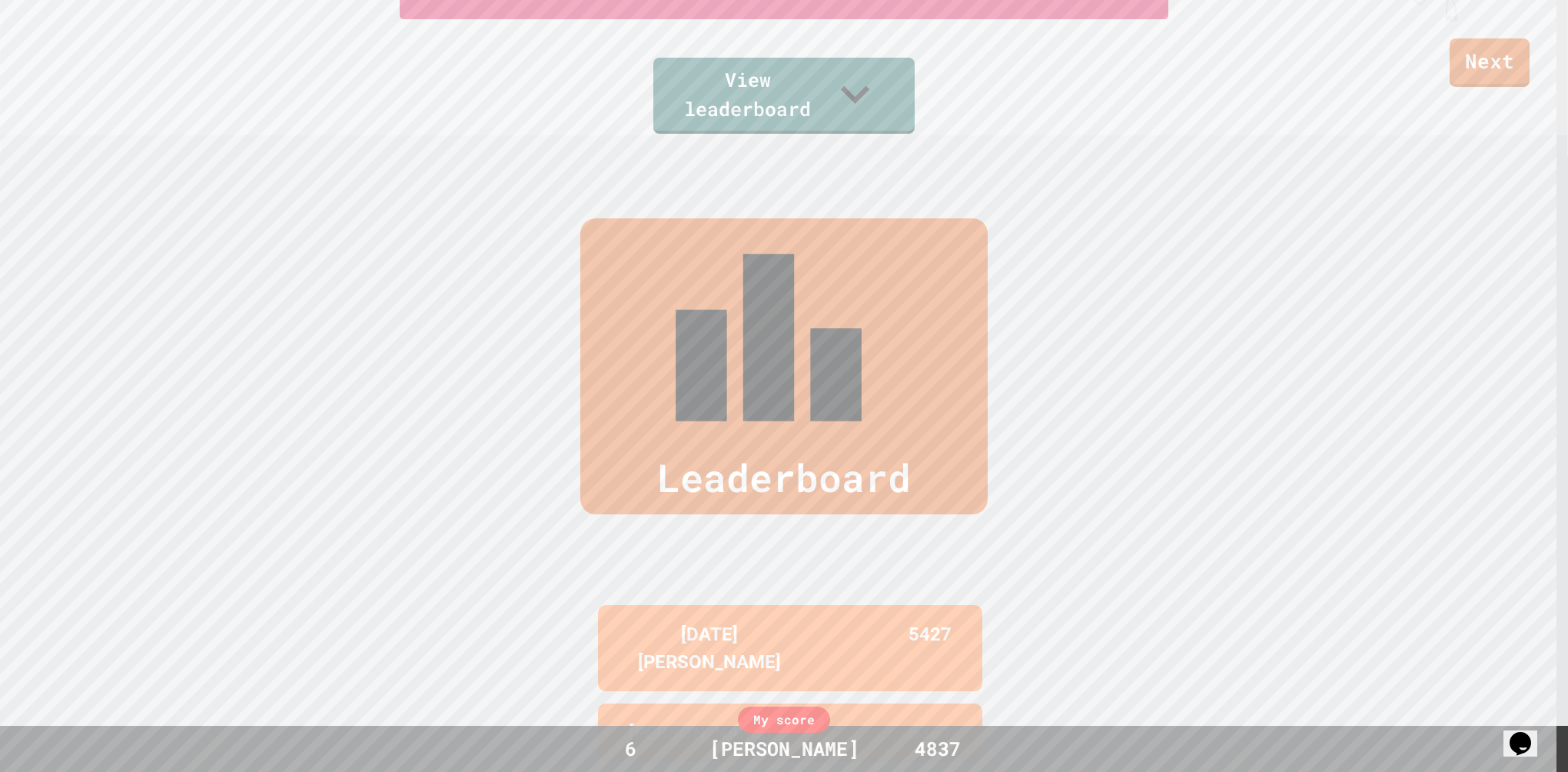
scroll to position [230, 0]
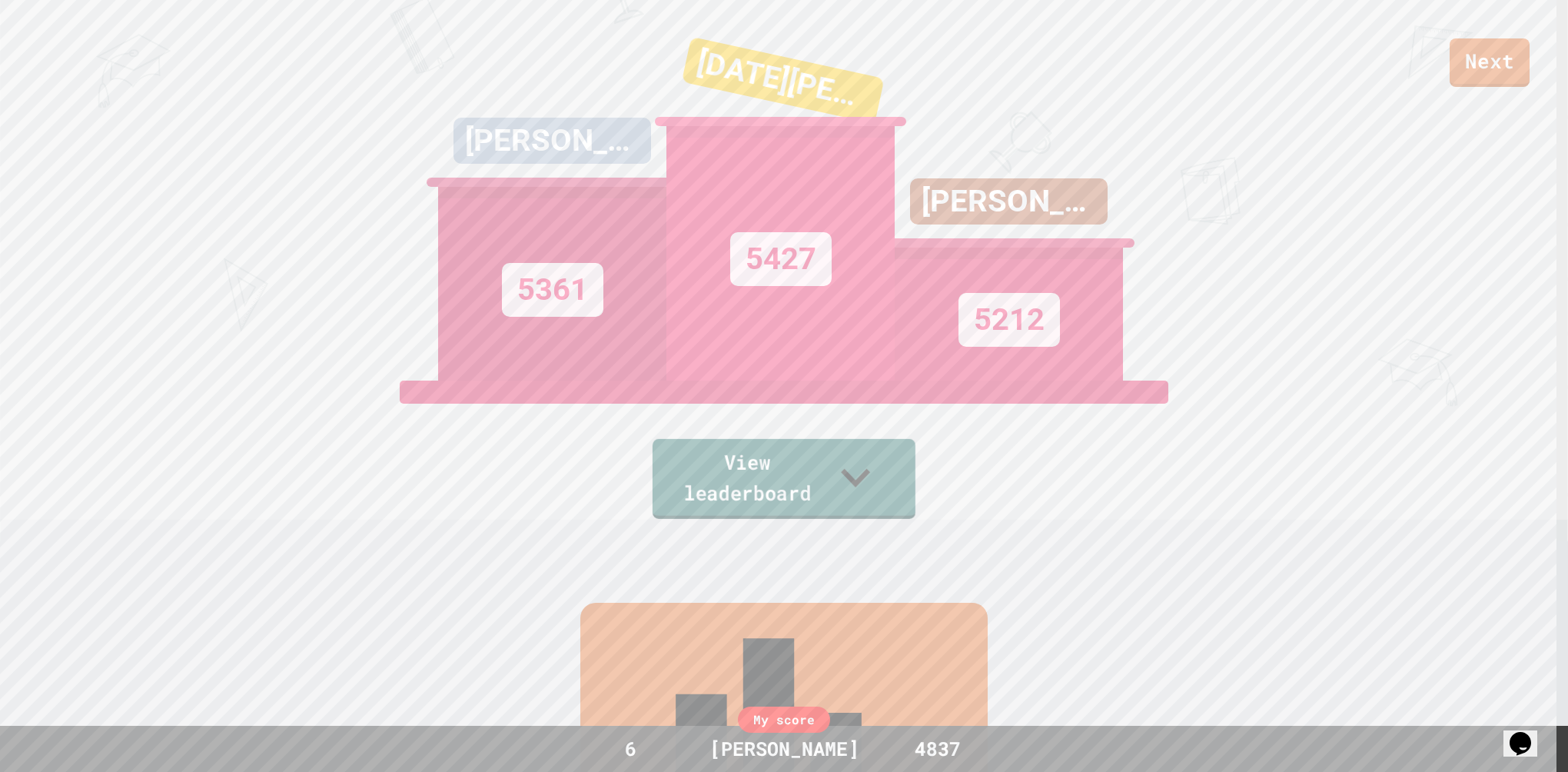
click at [737, 487] on link "View leaderboard" at bounding box center [784, 479] width 263 height 80
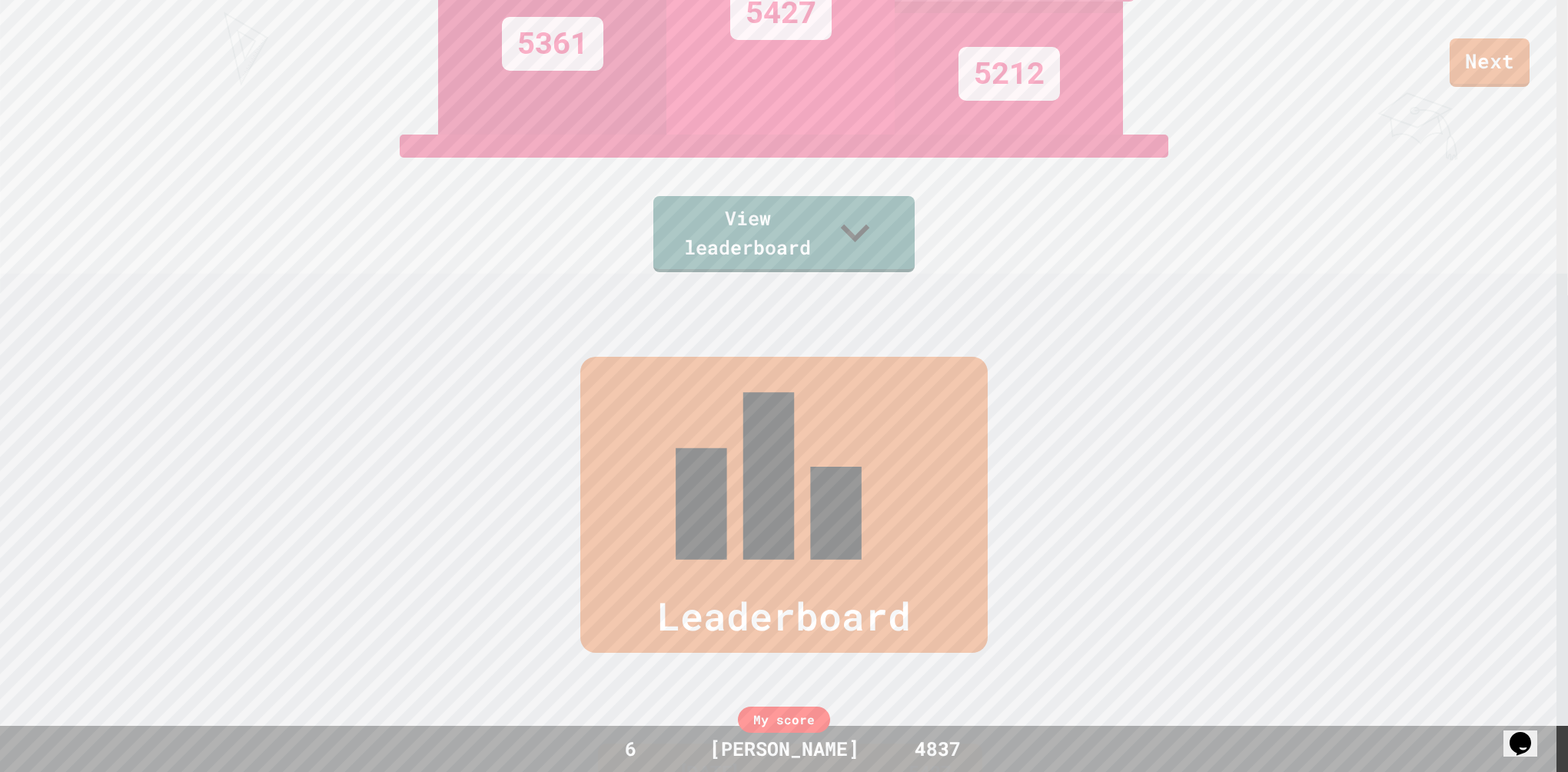
scroll to position [471, 0]
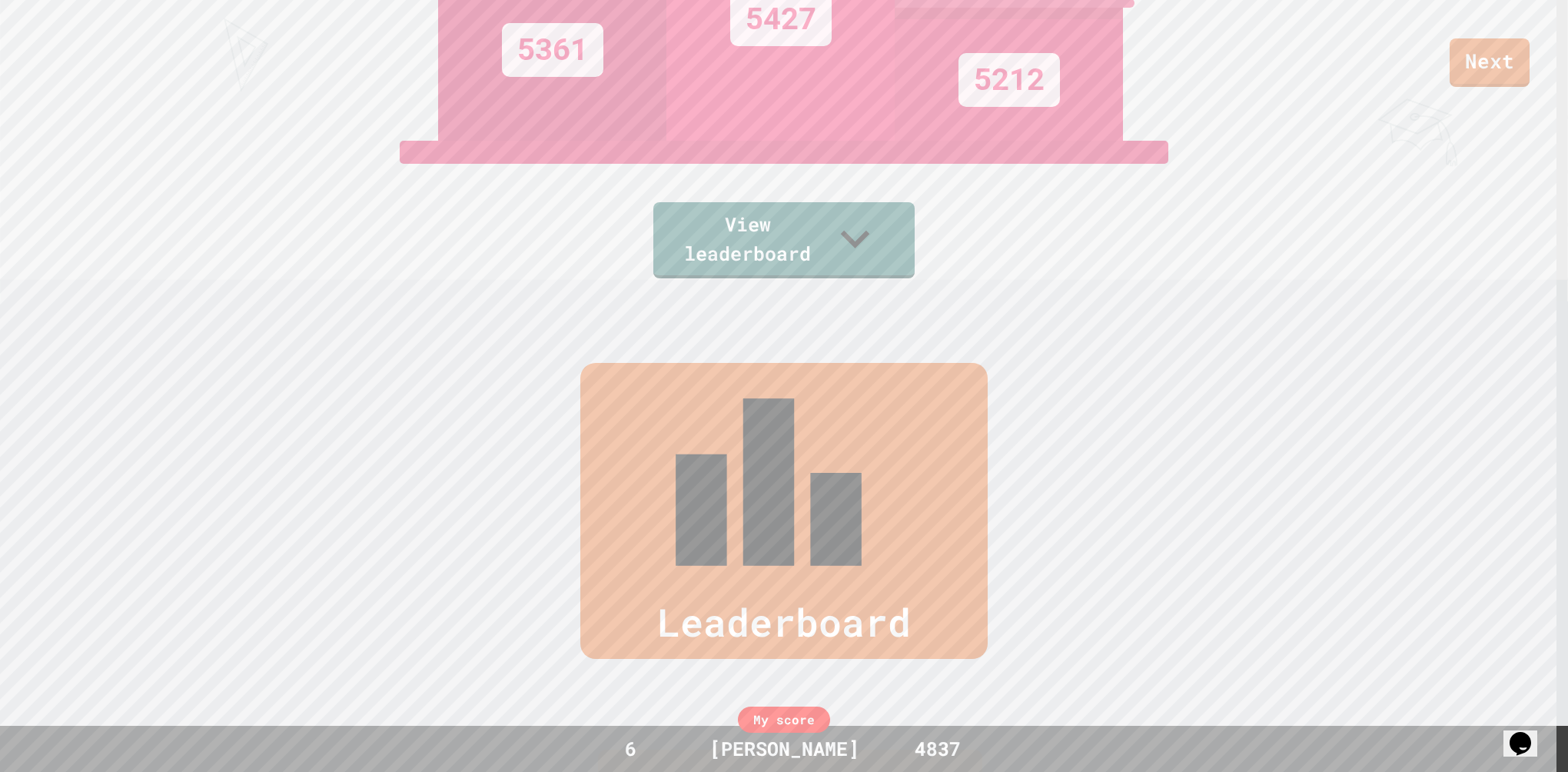
click at [1476, 86] on link "Next" at bounding box center [1490, 62] width 80 height 49
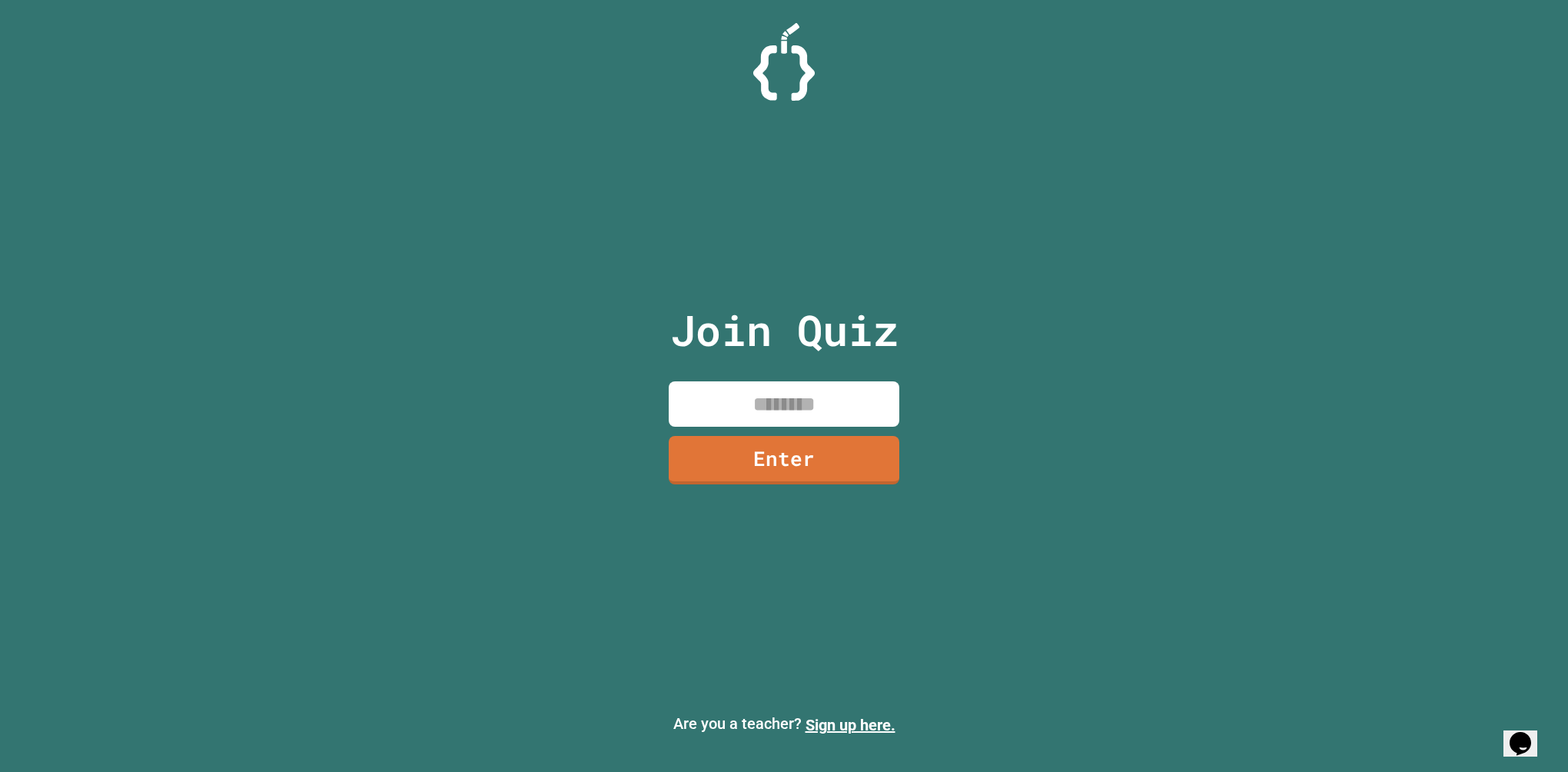
click at [836, 394] on input at bounding box center [784, 403] width 230 height 45
click at [230, 454] on div "Join Quiz Enter Are you a teacher? Sign up here." at bounding box center [784, 386] width 1568 height 772
click at [425, 681] on div "Join Quiz Enter Are you a teacher? Sign up here." at bounding box center [784, 386] width 1568 height 772
click at [1294, 359] on div "Join Quiz Enter Are you a teacher? Sign up here." at bounding box center [784, 386] width 1568 height 772
